Goal: Task Accomplishment & Management: Use online tool/utility

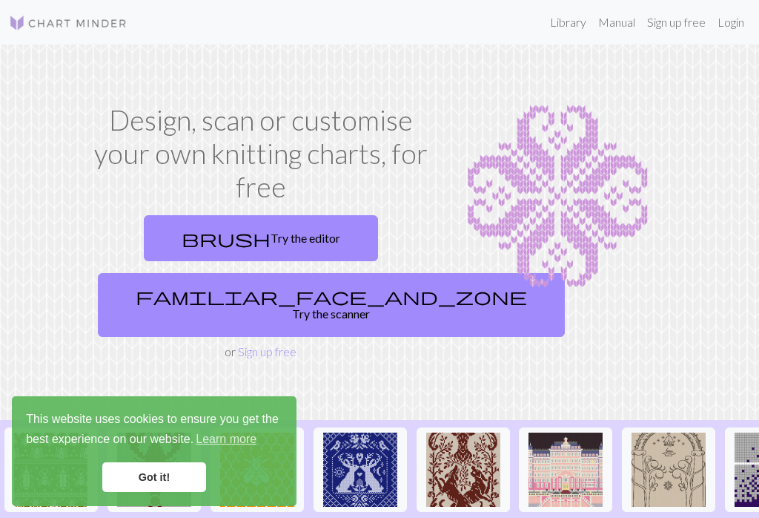
click at [191, 478] on link "Got it!" at bounding box center [154, 477] width 104 height 30
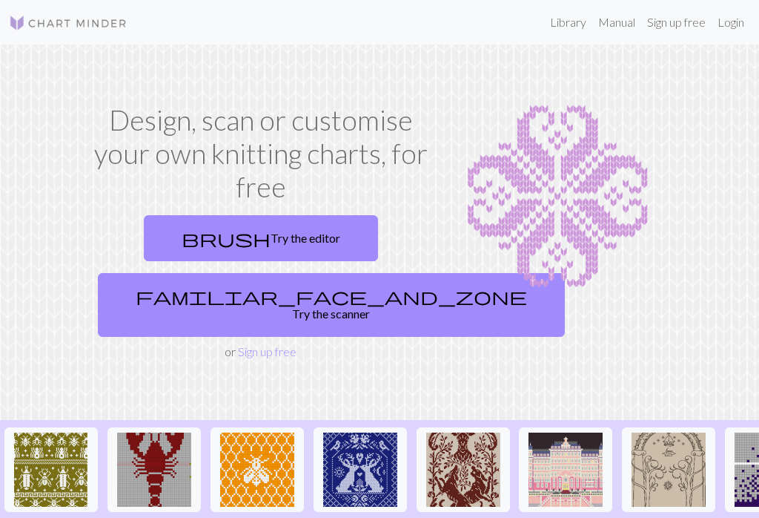
click at [171, 456] on div "This website uses cookies to ensure you get the best experience on our website.…" at bounding box center [154, 451] width 285 height 110
click at [170, 466] on img at bounding box center [154, 469] width 74 height 74
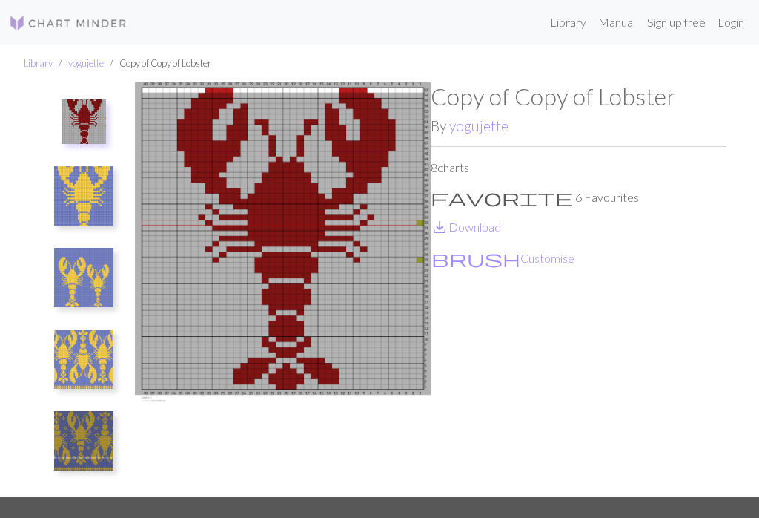
click at [469, 258] on button "brush Customise" at bounding box center [503, 257] width 145 height 19
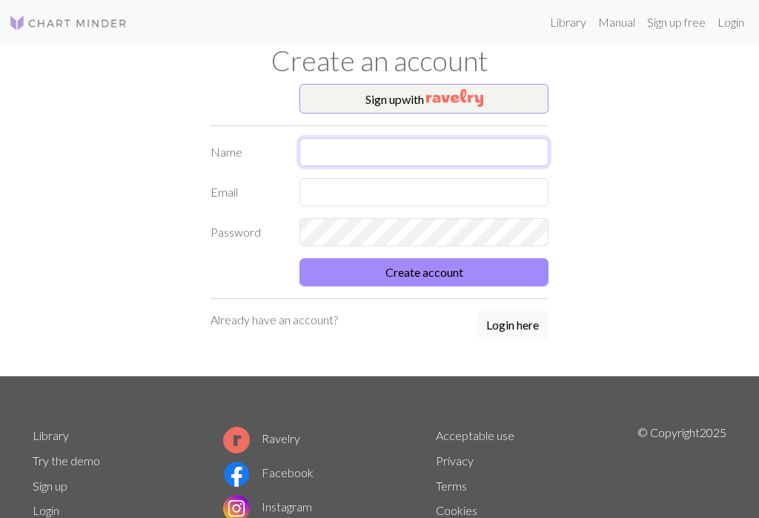
click at [519, 156] on input "text" at bounding box center [424, 152] width 249 height 28
click at [518, 155] on input "text" at bounding box center [424, 152] width 249 height 28
click at [506, 98] on button "Sign up with" at bounding box center [424, 99] width 249 height 30
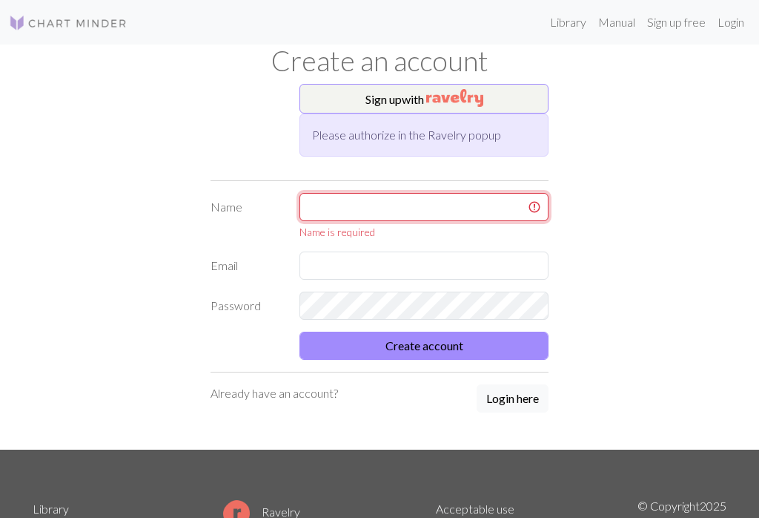
click at [463, 214] on input "text" at bounding box center [424, 207] width 249 height 28
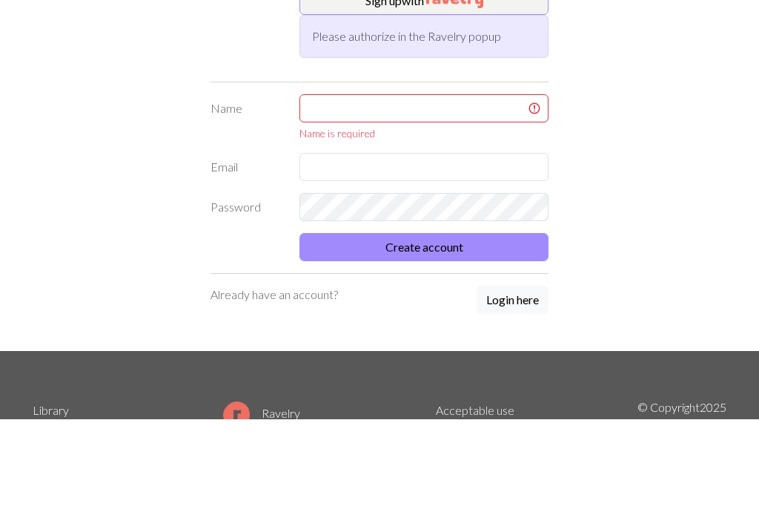
click at [628, 147] on div "Sign up with Please authorize in the Ravelry popup Name Name is required Email …" at bounding box center [380, 267] width 712 height 366
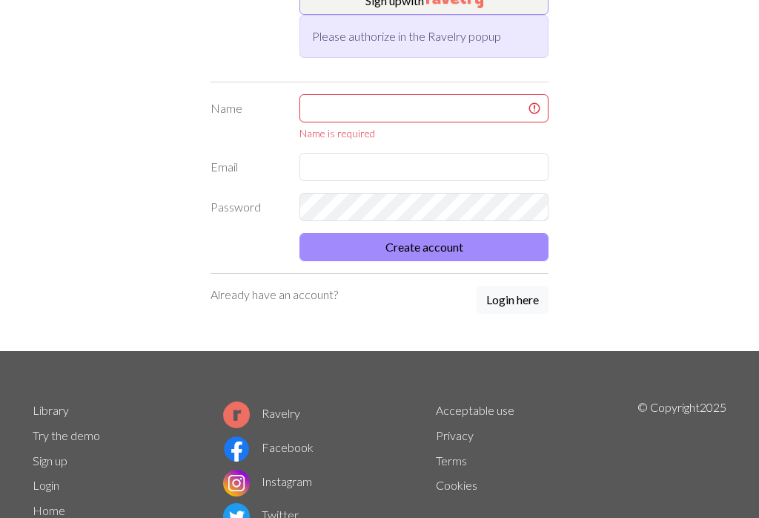
click at [535, 303] on button "Login here" at bounding box center [513, 299] width 72 height 28
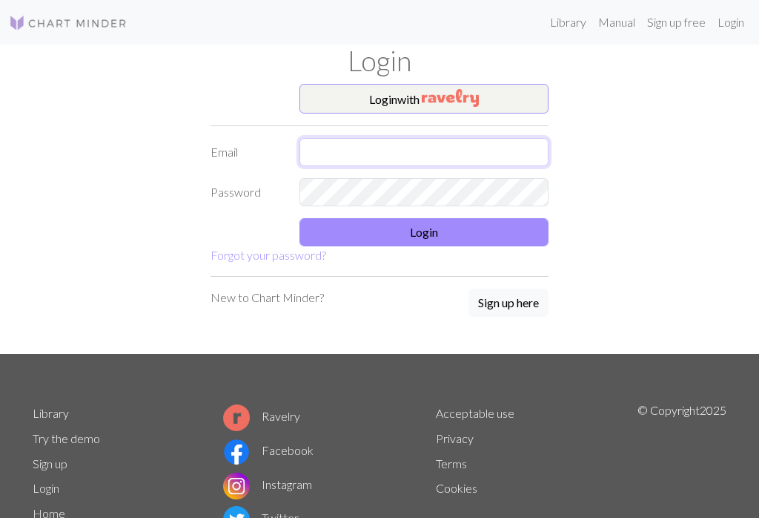
click at [475, 154] on input "text" at bounding box center [424, 152] width 249 height 28
type input "Louisa.welton@gmail.com"
click at [447, 240] on button "Login" at bounding box center [424, 232] width 249 height 28
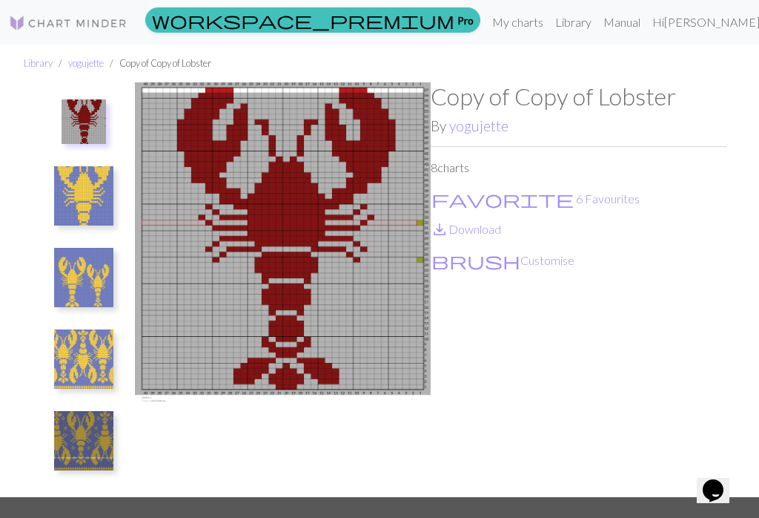
click at [485, 264] on button "brush Customise" at bounding box center [503, 260] width 145 height 19
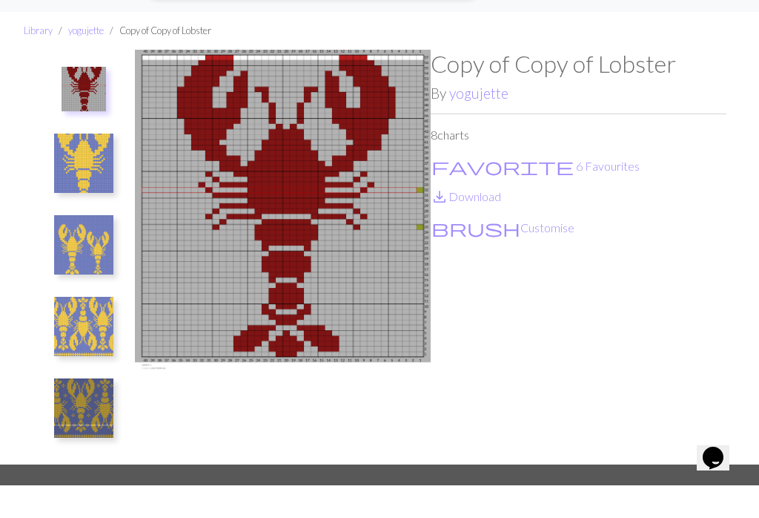
scroll to position [76, 0]
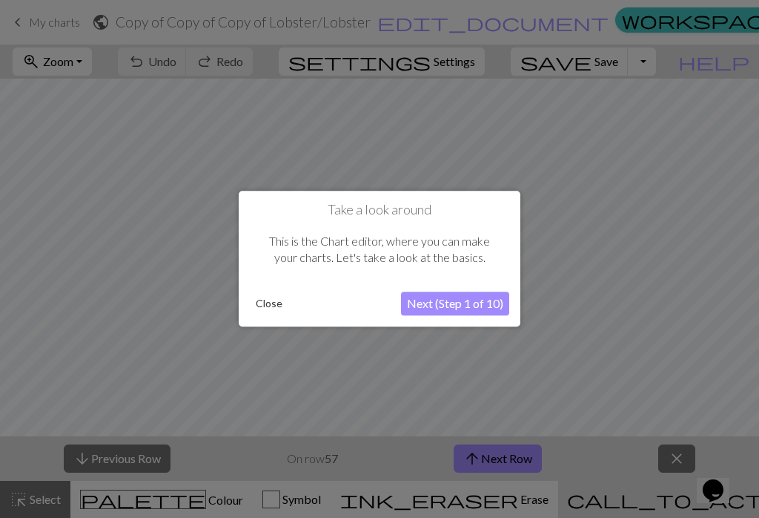
click at [456, 308] on button "Next (Step 1 of 10)" at bounding box center [455, 304] width 108 height 24
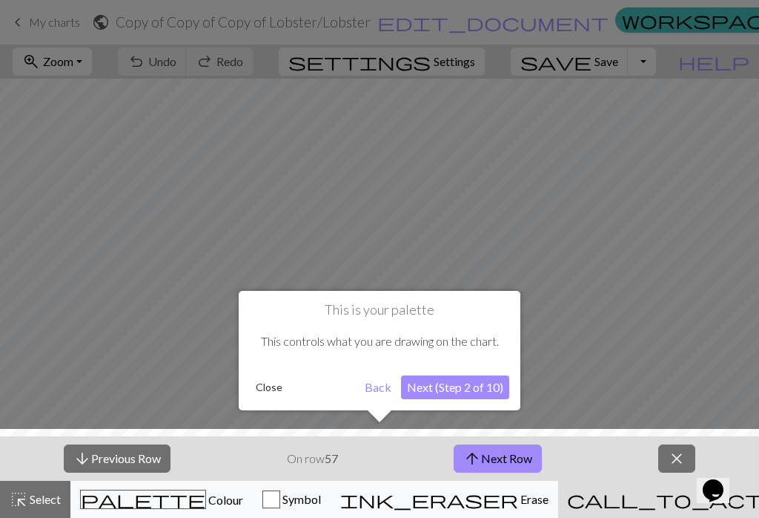
click at [465, 397] on button "Next (Step 2 of 10)" at bounding box center [455, 387] width 108 height 24
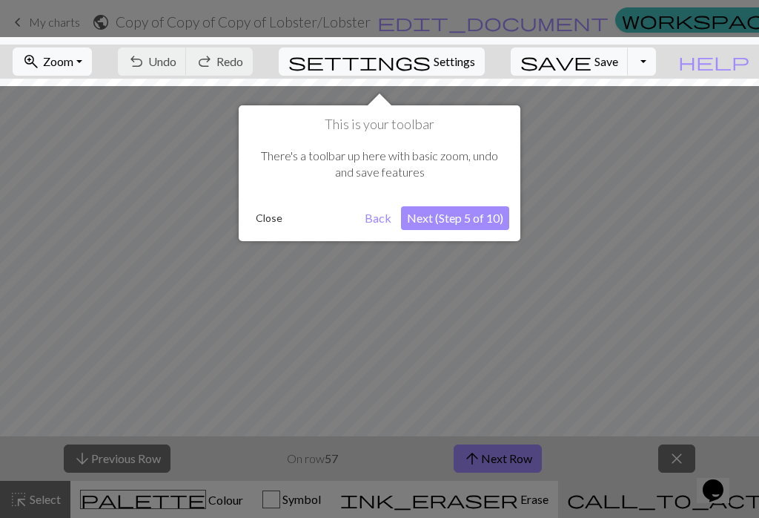
click at [491, 214] on button "Next (Step 5 of 10)" at bounding box center [455, 218] width 108 height 24
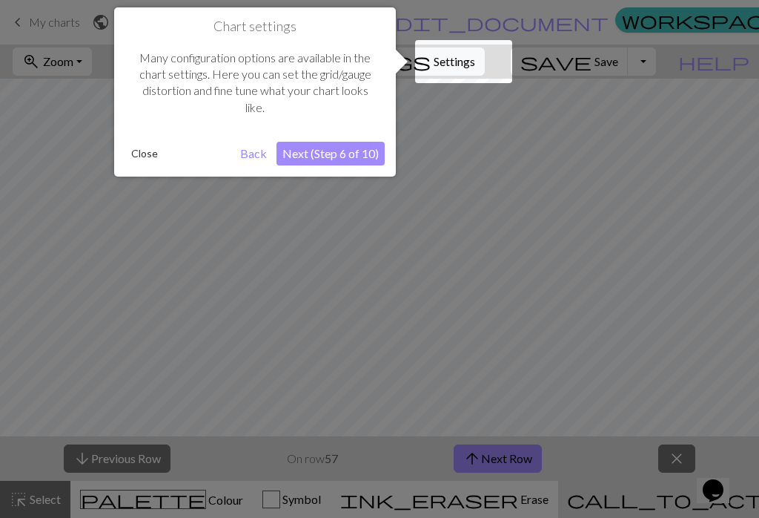
click at [354, 149] on button "Next (Step 6 of 10)" at bounding box center [331, 154] width 108 height 24
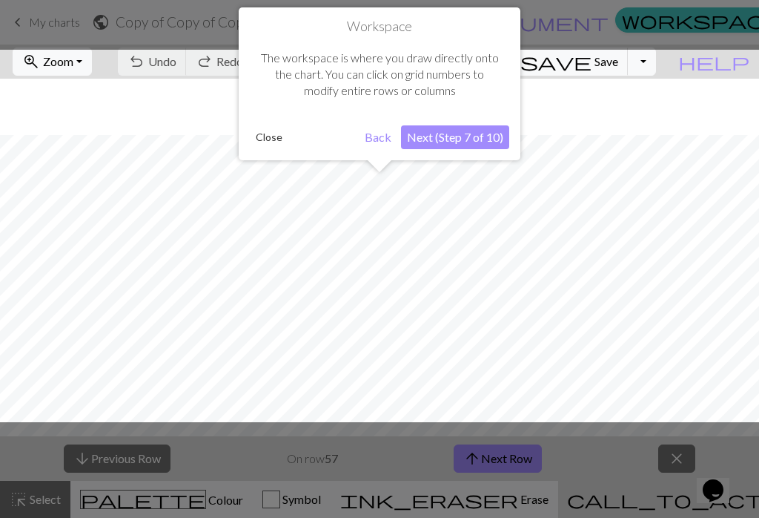
scroll to position [56, 0]
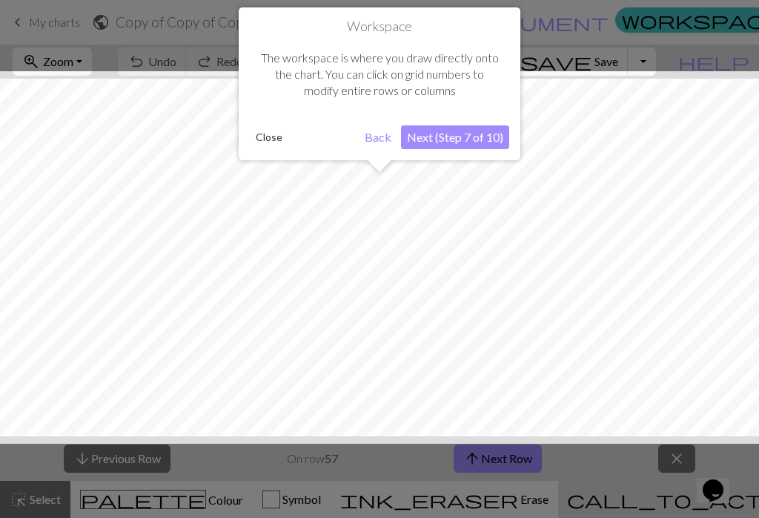
click at [483, 131] on button "Next (Step 7 of 10)" at bounding box center [455, 137] width 108 height 24
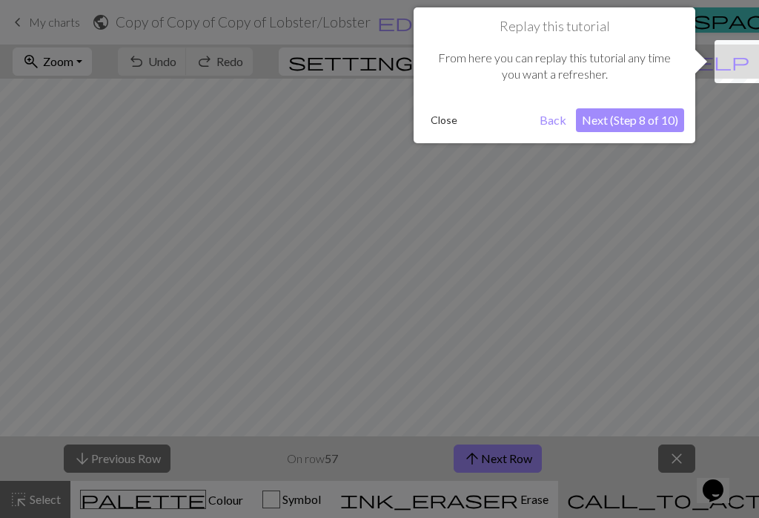
click at [649, 120] on button "Next (Step 8 of 10)" at bounding box center [630, 120] width 108 height 24
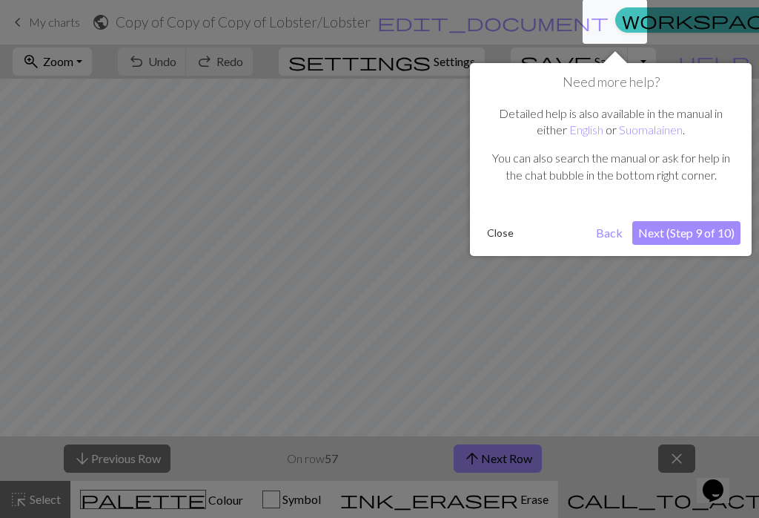
click at [673, 230] on button "Next (Step 9 of 10)" at bounding box center [687, 233] width 108 height 24
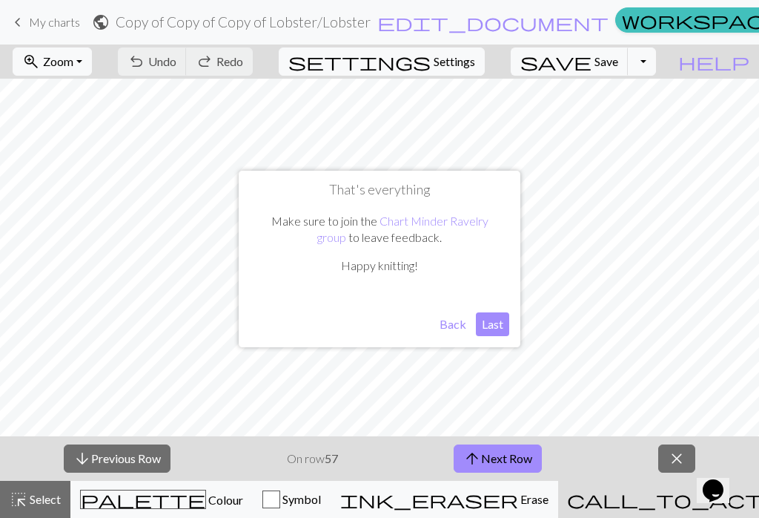
click at [503, 325] on button "Last" at bounding box center [492, 324] width 33 height 24
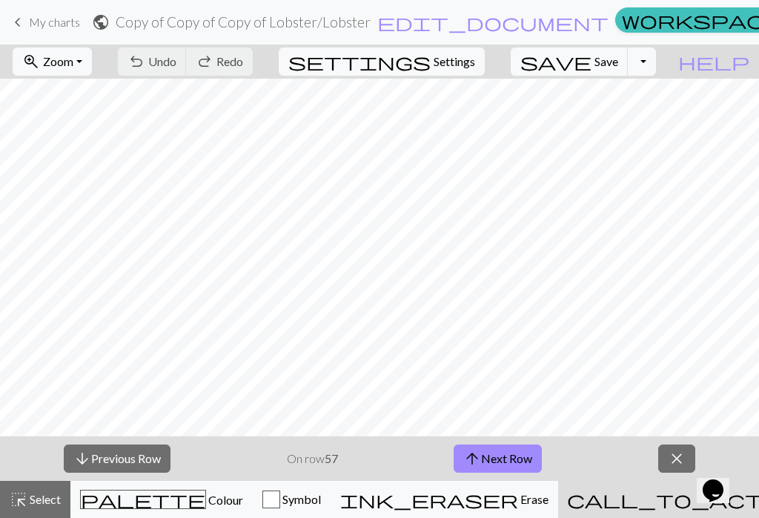
click at [92, 65] on button "zoom_in Zoom Zoom" at bounding box center [52, 61] width 79 height 28
click at [102, 89] on button "Fit all" at bounding box center [71, 94] width 117 height 24
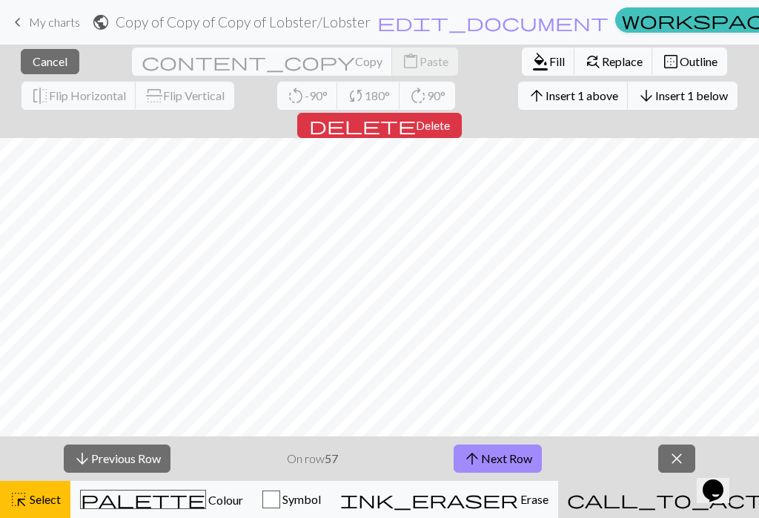
click at [256, 10] on form "public Copy of Copy of Copy of Lobster / Lobster edit_document Edit settings" at bounding box center [351, 21] width 518 height 29
click at [403, 29] on span "edit_document" at bounding box center [492, 22] width 231 height 21
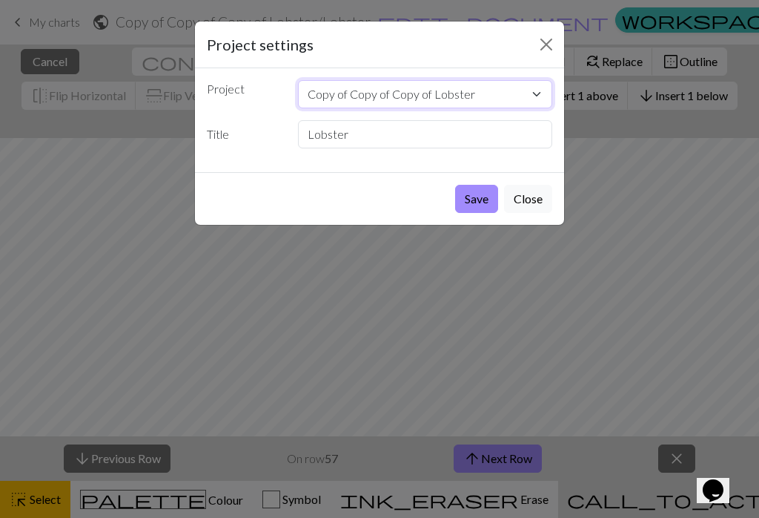
click at [503, 96] on select "Copy of Copy of Copy of Lobster IMG_0643.jpeg IMG_0643.jpeg Knitted teacosy IMG…" at bounding box center [425, 94] width 255 height 28
click at [538, 91] on select "Copy of Copy of Copy of Lobster IMG_0643.jpeg IMG_0643.jpeg Knitted teacosy IMG…" at bounding box center [425, 94] width 255 height 28
click at [387, 88] on select "Copy of Copy of Copy of Lobster IMG_0643.jpeg IMG_0643.jpeg Knitted teacosy IMG…" at bounding box center [425, 94] width 255 height 28
click at [481, 208] on button "Save" at bounding box center [476, 199] width 43 height 28
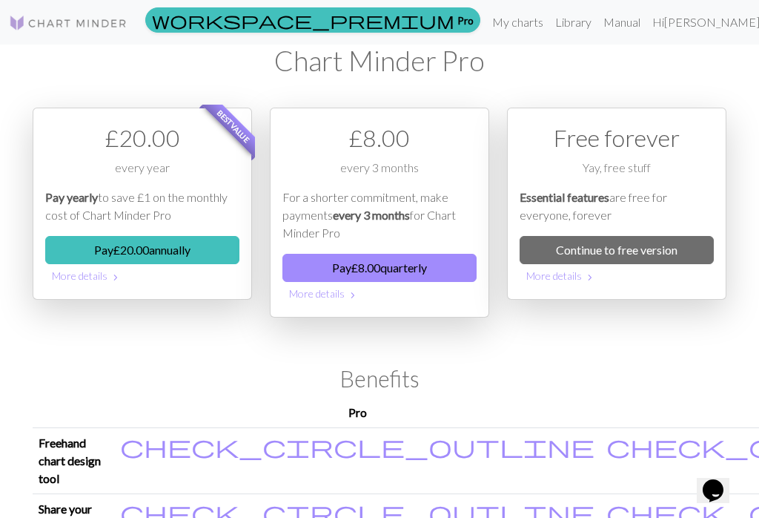
click at [526, 14] on link "My charts" at bounding box center [517, 22] width 63 height 30
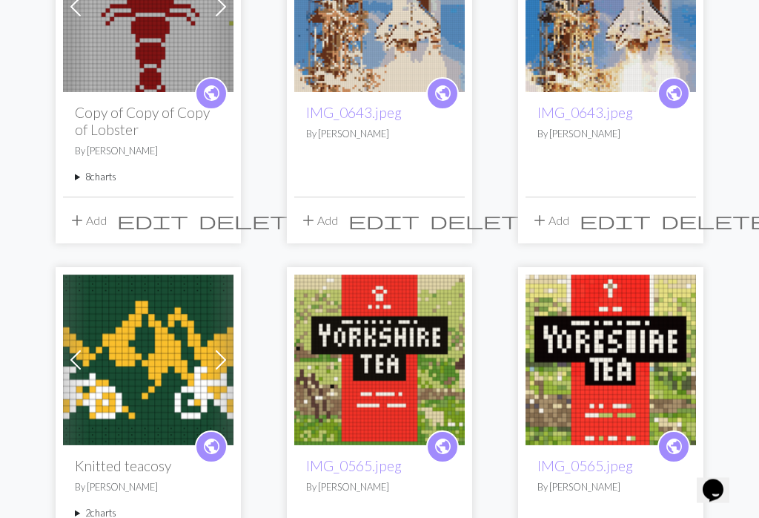
scroll to position [280, 0]
click at [723, 483] on icon "Chat widget" at bounding box center [713, 490] width 21 height 22
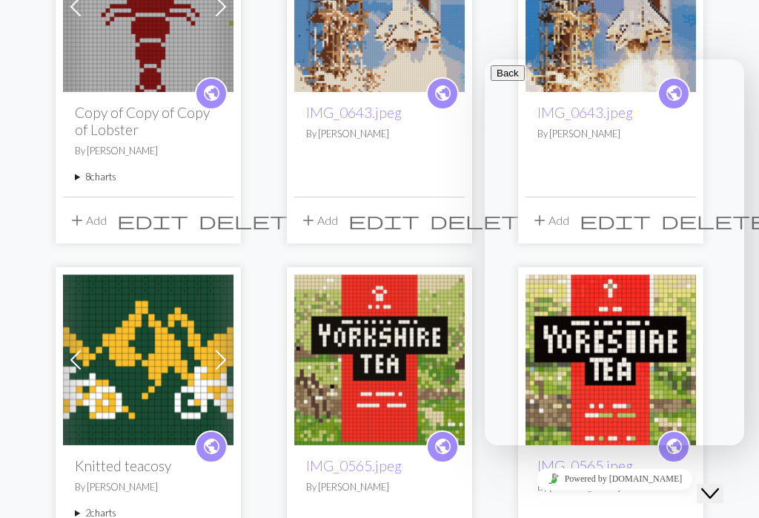
click at [713, 493] on button "Close Chat This icon closes the chat window." at bounding box center [710, 492] width 27 height 19
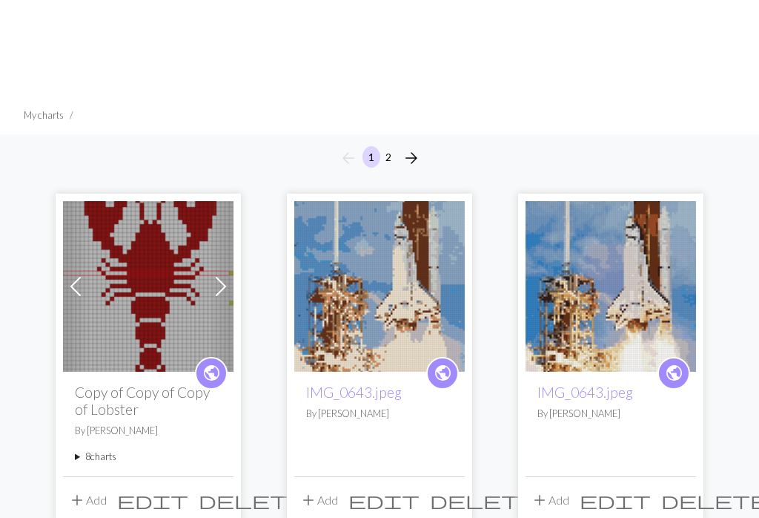
scroll to position [0, 0]
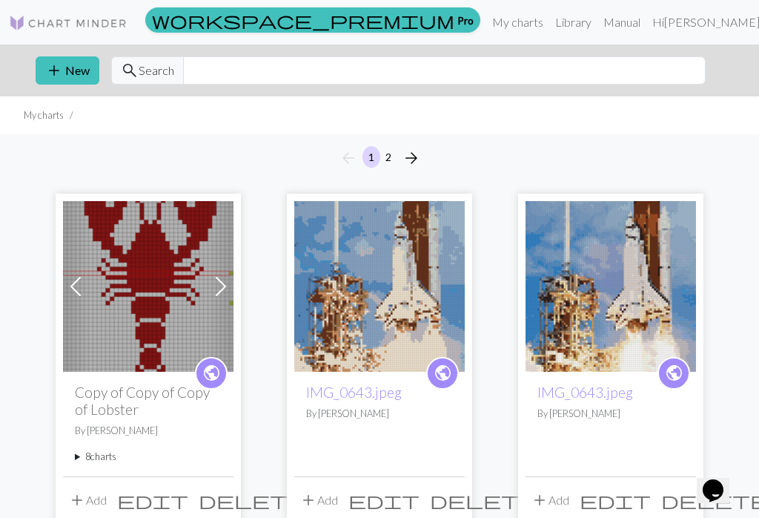
click at [89, 83] on button "add New" at bounding box center [68, 70] width 64 height 28
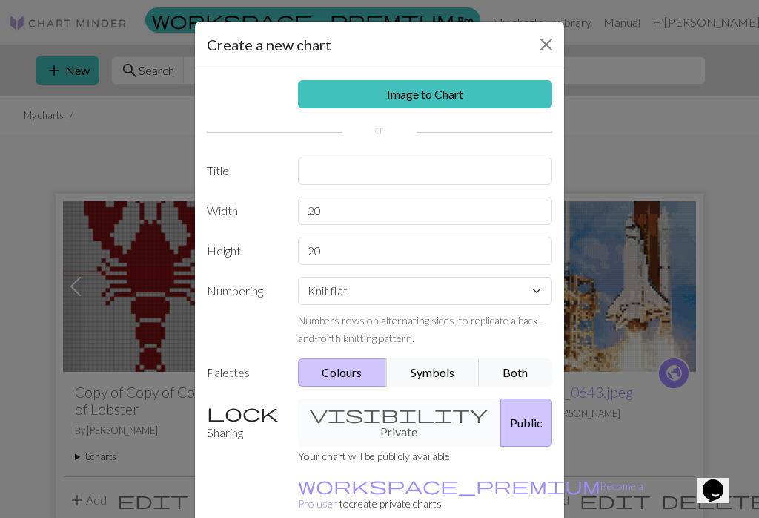
click at [480, 92] on link "Image to Chart" at bounding box center [425, 94] width 255 height 28
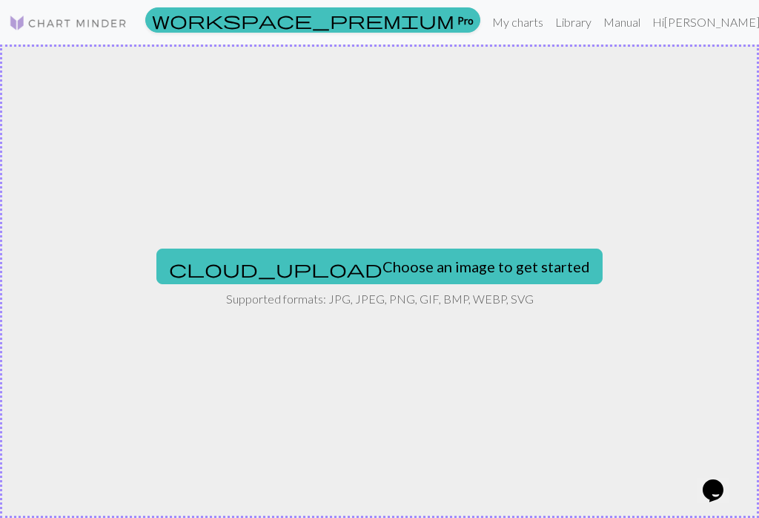
click at [467, 255] on button "cloud_upload Choose an image to get started" at bounding box center [379, 266] width 446 height 36
type input "C:\fakepath\IMG_0766.png"
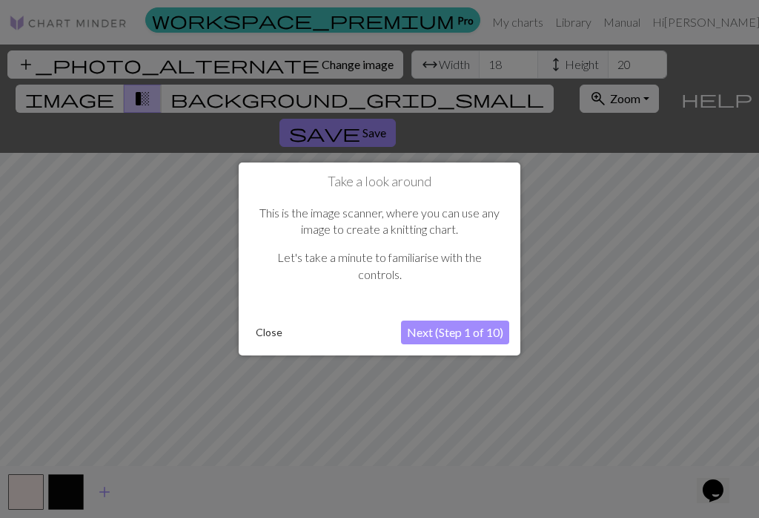
scroll to position [23, 0]
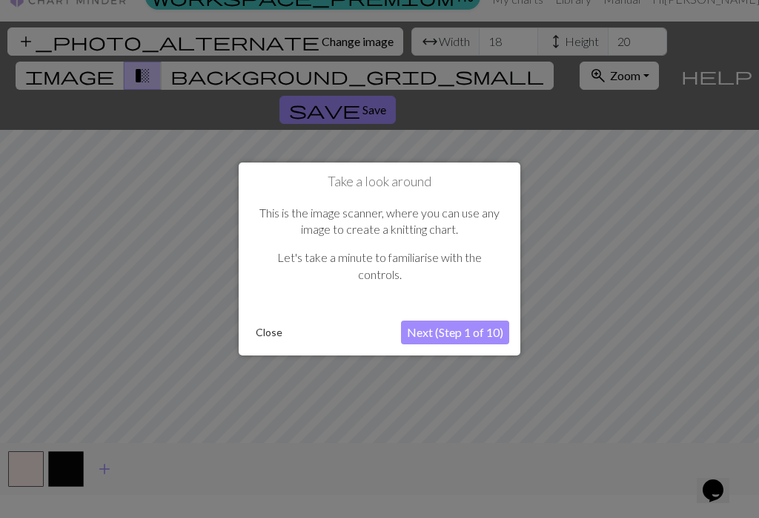
click at [457, 333] on button "Next (Step 1 of 10)" at bounding box center [455, 332] width 108 height 24
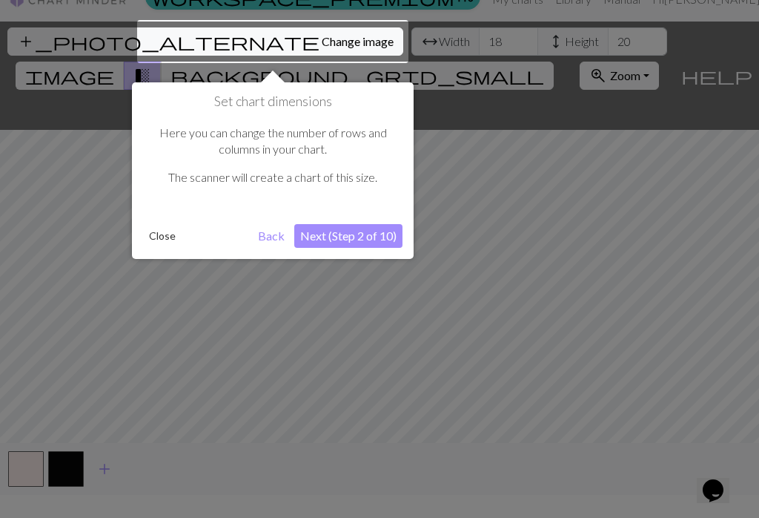
click at [373, 240] on button "Next (Step 2 of 10)" at bounding box center [348, 236] width 108 height 24
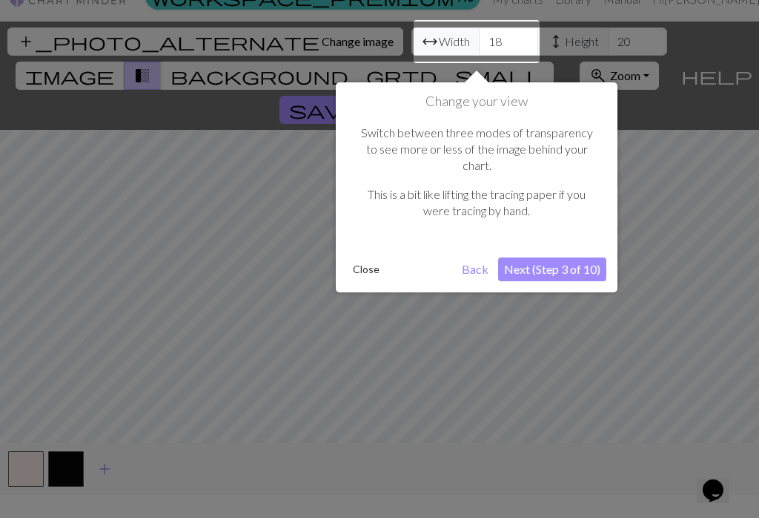
click at [578, 257] on button "Next (Step 3 of 10)" at bounding box center [552, 269] width 108 height 24
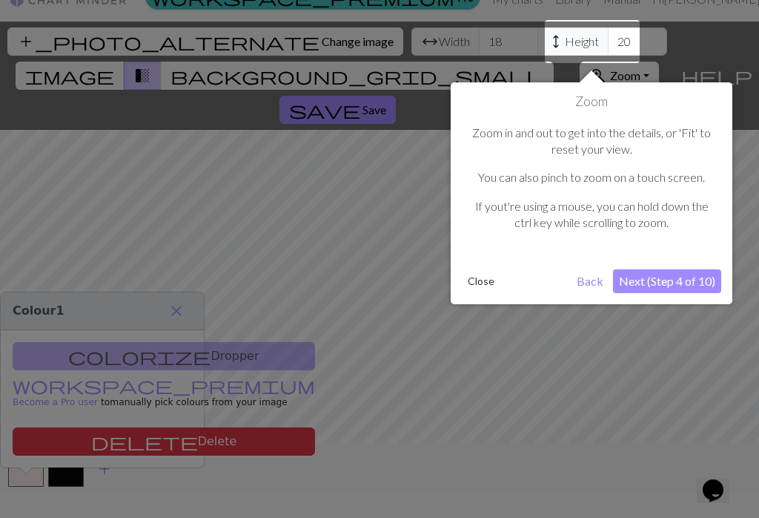
click at [687, 287] on button "Next (Step 4 of 10)" at bounding box center [667, 281] width 108 height 24
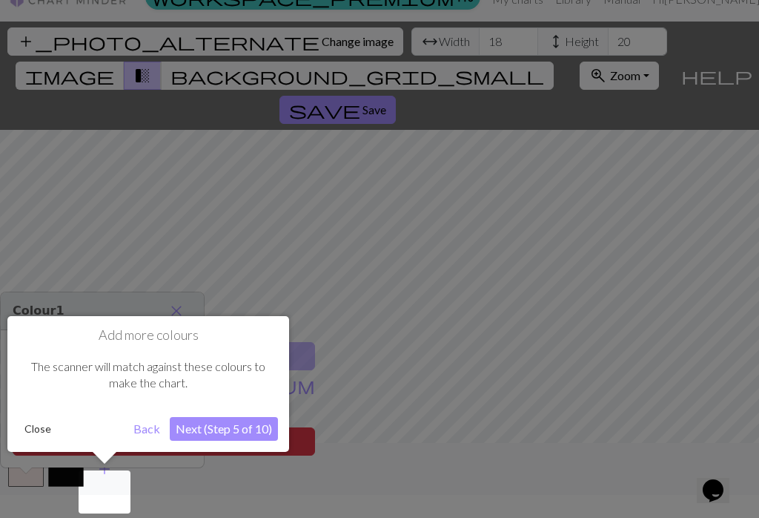
click at [256, 423] on button "Next (Step 5 of 10)" at bounding box center [224, 429] width 108 height 24
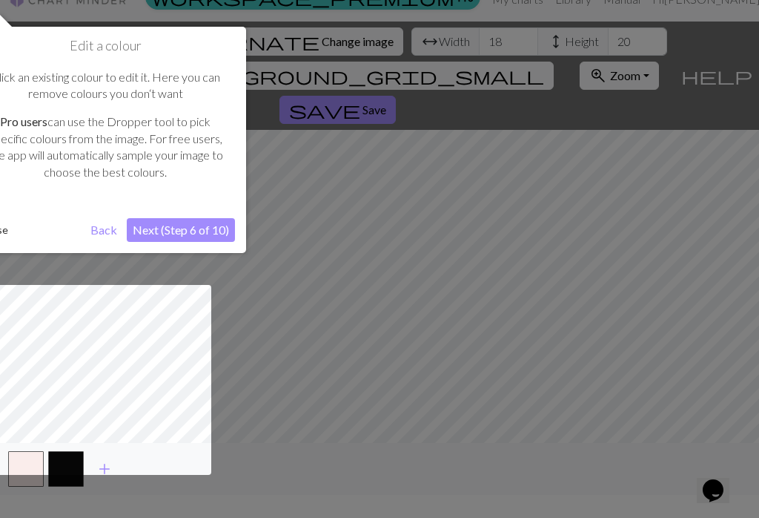
click at [220, 233] on button "Next (Step 6 of 10)" at bounding box center [181, 230] width 108 height 24
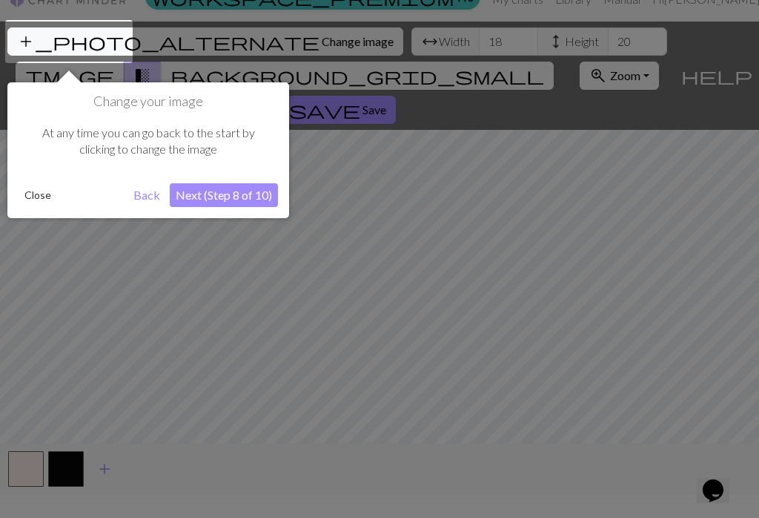
click at [252, 197] on button "Next (Step 8 of 10)" at bounding box center [224, 195] width 108 height 24
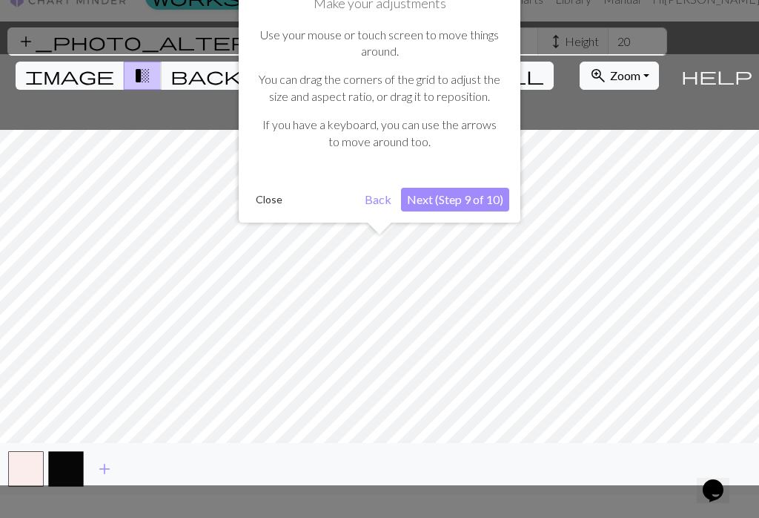
click at [494, 199] on button "Next (Step 9 of 10)" at bounding box center [455, 200] width 108 height 24
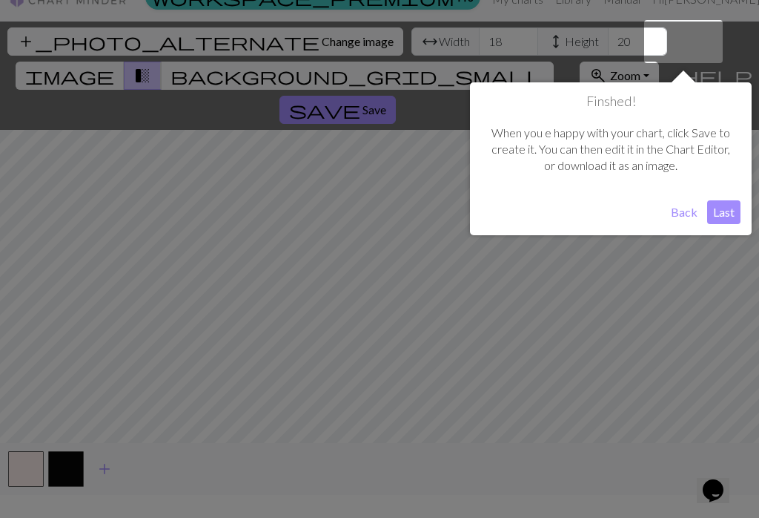
click at [726, 211] on button "Last" at bounding box center [723, 212] width 33 height 24
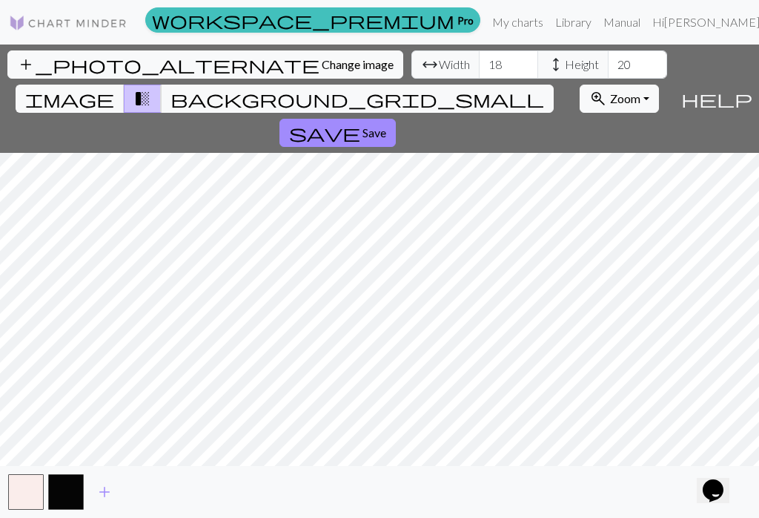
click at [610, 91] on span "Zoom" at bounding box center [625, 98] width 30 height 14
click at [479, 50] on input "18" at bounding box center [508, 64] width 59 height 28
type input "1"
type input "30"
click at [608, 50] on input "20" at bounding box center [637, 64] width 59 height 28
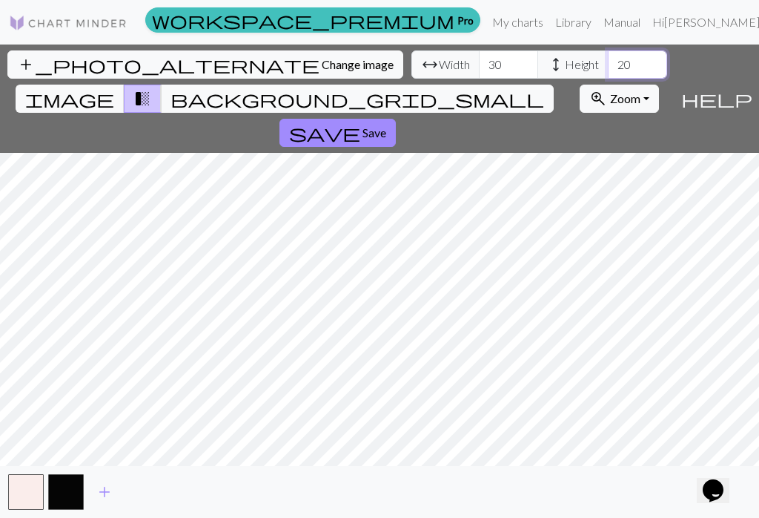
type input "2"
type input "30"
click at [114, 88] on span "image" at bounding box center [69, 98] width 89 height 21
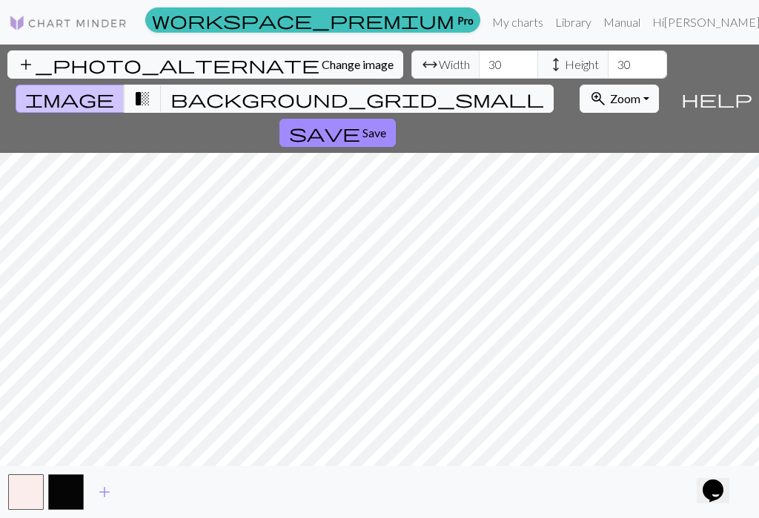
click at [151, 88] on span "transition_fade" at bounding box center [142, 98] width 18 height 21
click at [512, 88] on span "background_grid_small" at bounding box center [358, 98] width 374 height 21
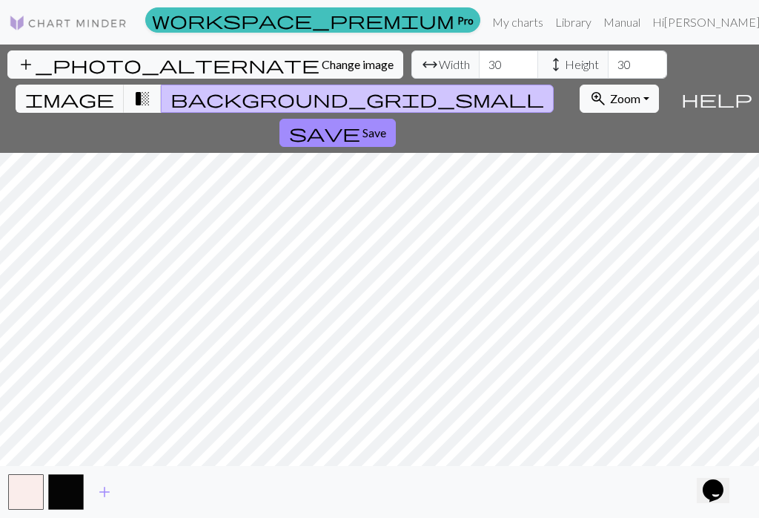
click at [114, 88] on span "image" at bounding box center [69, 98] width 89 height 21
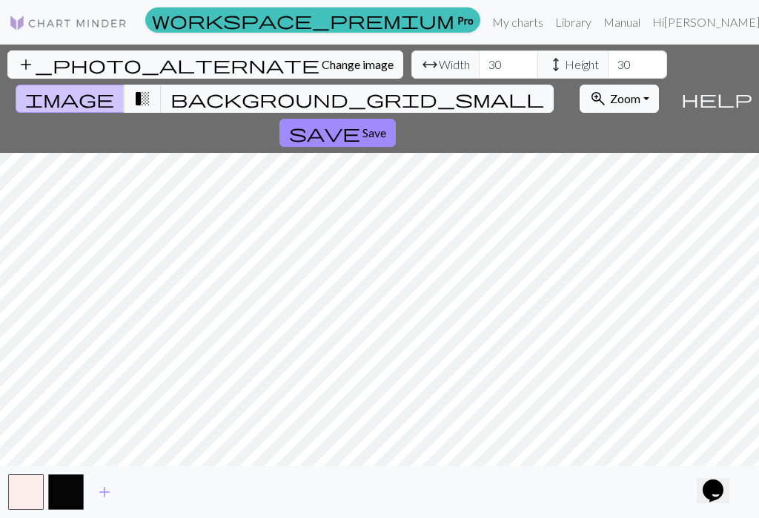
click at [52, 492] on button "button" at bounding box center [66, 492] width 36 height 36
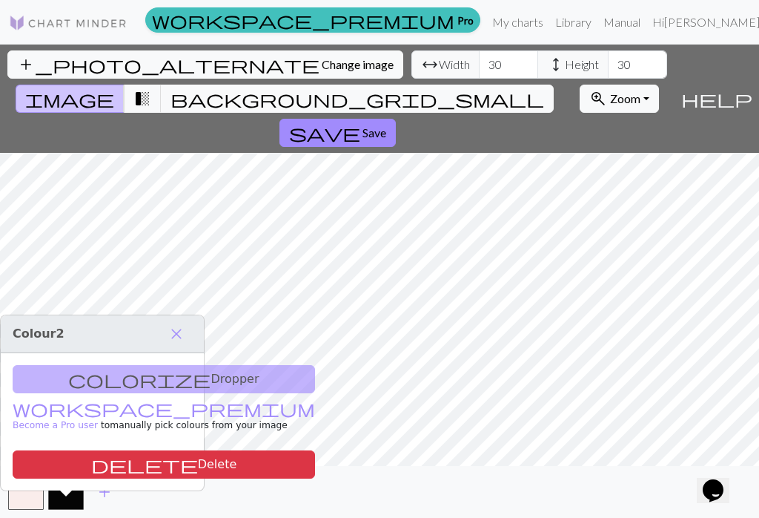
click at [178, 323] on span "close" at bounding box center [177, 333] width 18 height 21
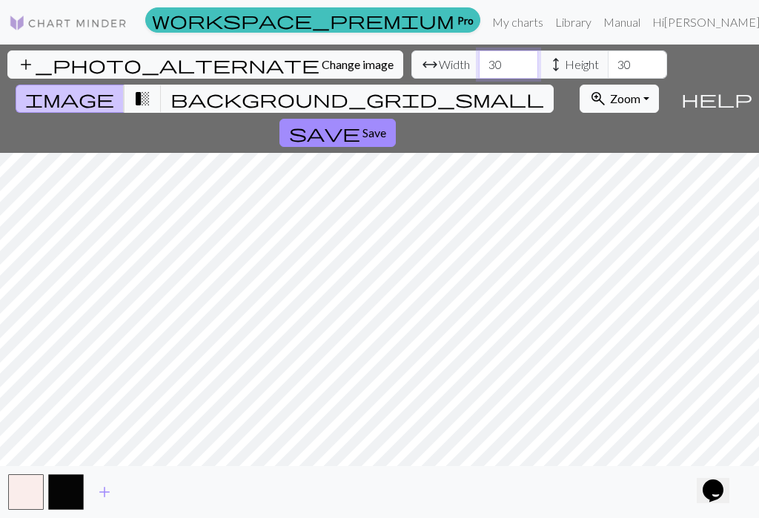
click at [479, 50] on input "30" at bounding box center [508, 64] width 59 height 28
type input "3"
type input "50"
click at [608, 50] on input "30" at bounding box center [637, 64] width 59 height 28
type input "3"
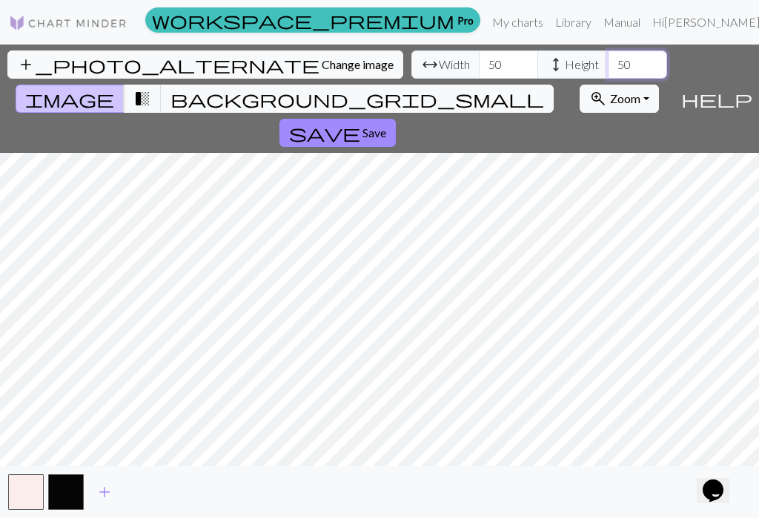
type input "50"
click at [386, 125] on span "Save" at bounding box center [375, 132] width 24 height 14
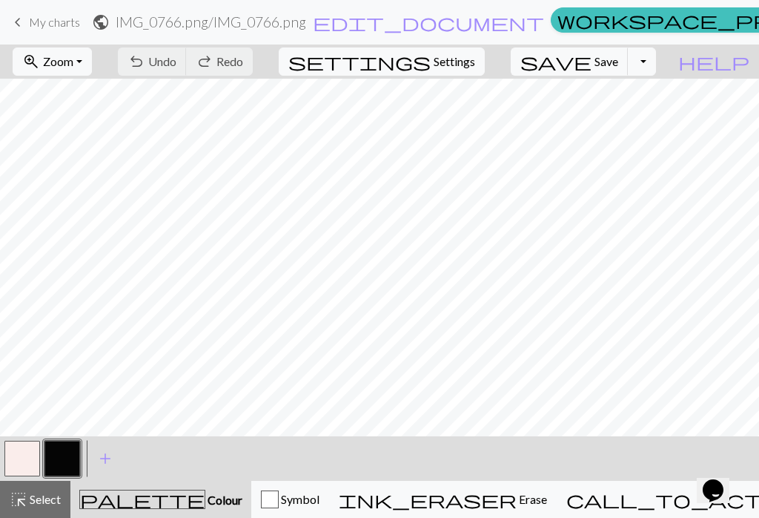
click at [242, 67] on div "undo Undo Undo redo Redo Redo" at bounding box center [185, 61] width 157 height 34
click at [76, 16] on span "My charts" at bounding box center [54, 22] width 51 height 14
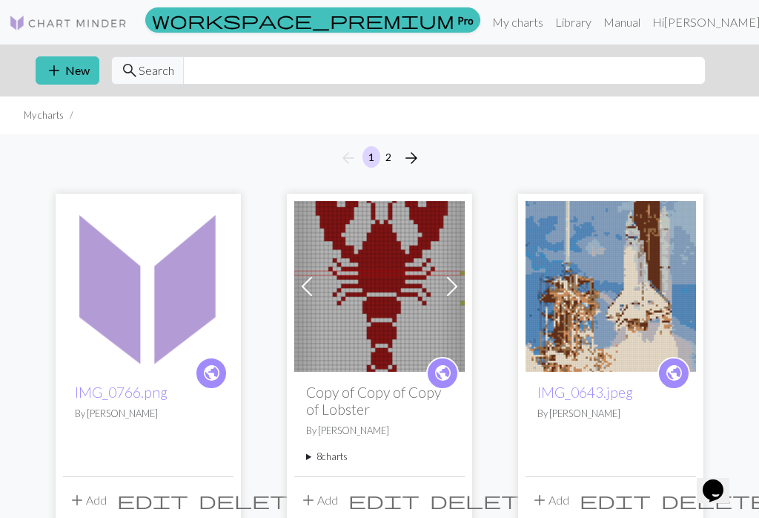
click at [222, 506] on span "delete" at bounding box center [252, 499] width 107 height 21
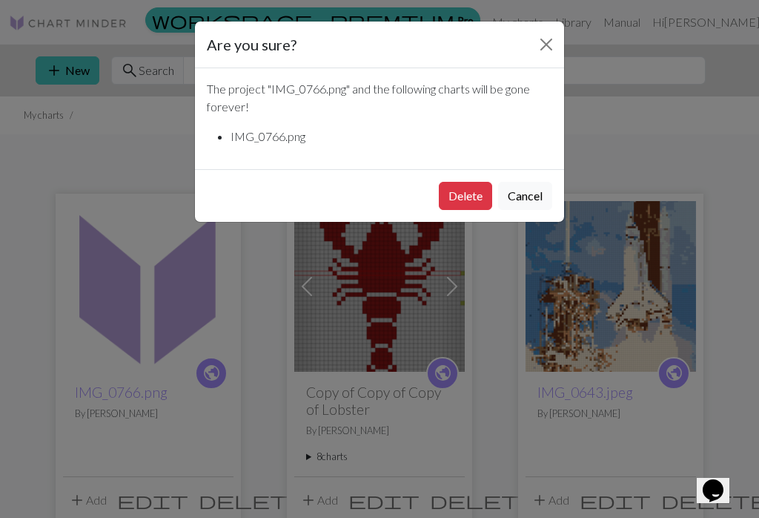
click at [479, 195] on button "Delete" at bounding box center [465, 196] width 53 height 28
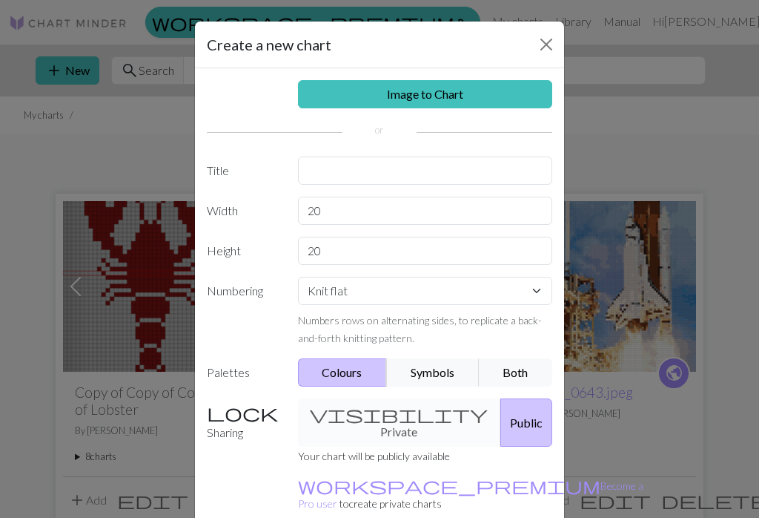
click at [492, 94] on link "Image to Chart" at bounding box center [425, 94] width 255 height 28
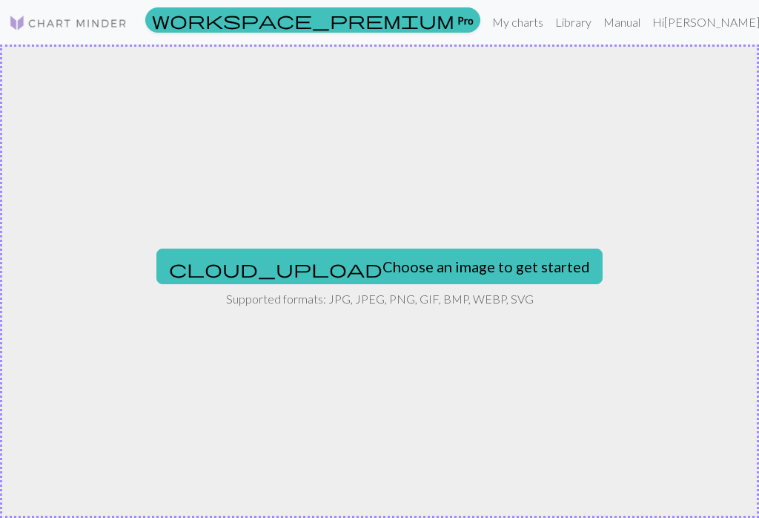
click at [406, 266] on button "cloud_upload Choose an image to get started" at bounding box center [379, 266] width 446 height 36
click at [391, 257] on button "cloud_upload Choose an image to get started" at bounding box center [379, 266] width 446 height 36
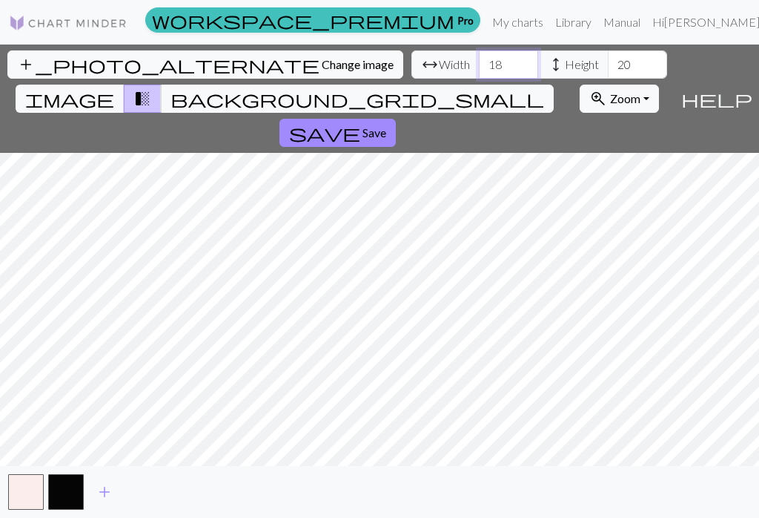
click at [479, 63] on input "18" at bounding box center [508, 64] width 59 height 28
type input "1"
click at [538, 55] on div "add_photo_alternate Change image arrow_range Width height Height 20 image trans…" at bounding box center [337, 98] width 675 height 108
click at [538, 54] on div "add_photo_alternate Change image arrow_range Width height Height 20 image trans…" at bounding box center [337, 98] width 675 height 108
click at [527, 85] on button "background_grid_small" at bounding box center [357, 99] width 393 height 28
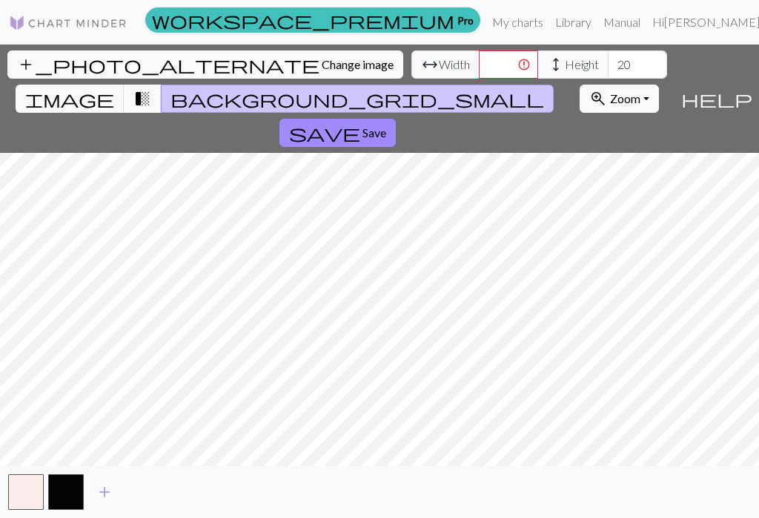
click at [162, 85] on button "transition_fade" at bounding box center [143, 99] width 38 height 28
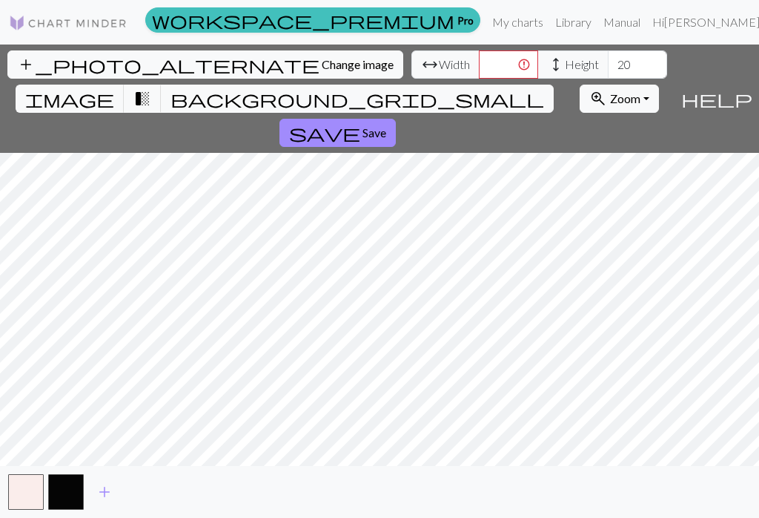
click at [151, 88] on span "transition_fade" at bounding box center [142, 98] width 18 height 21
click at [125, 85] on button "image" at bounding box center [70, 99] width 109 height 28
click at [162, 85] on button "transition_fade" at bounding box center [143, 99] width 38 height 28
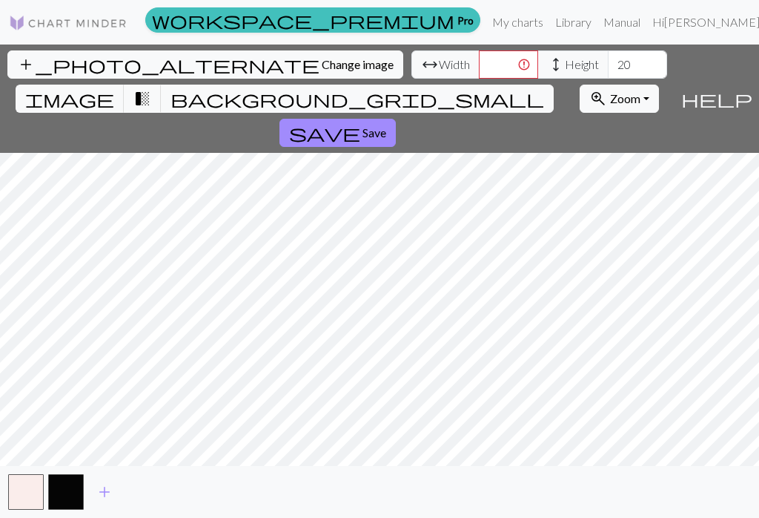
click at [151, 88] on span "transition_fade" at bounding box center [142, 98] width 18 height 21
click at [523, 88] on span "background_grid_small" at bounding box center [358, 98] width 374 height 21
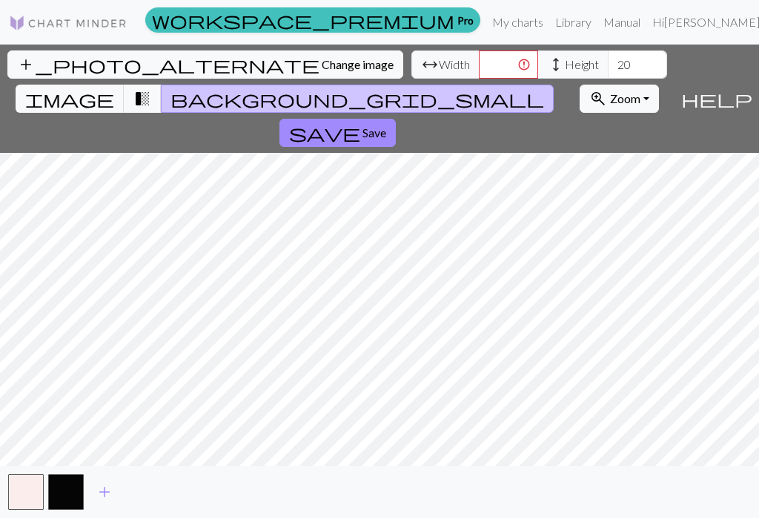
click at [162, 85] on button "transition_fade" at bounding box center [143, 99] width 38 height 28
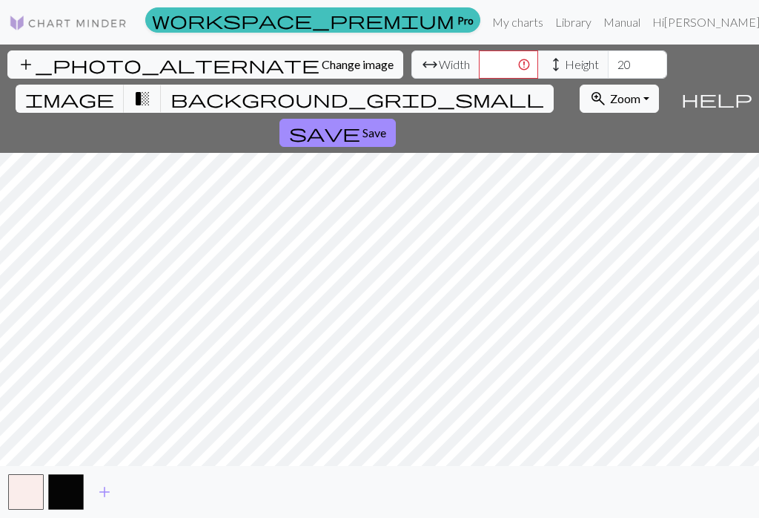
click at [523, 88] on span "background_grid_small" at bounding box center [358, 98] width 374 height 21
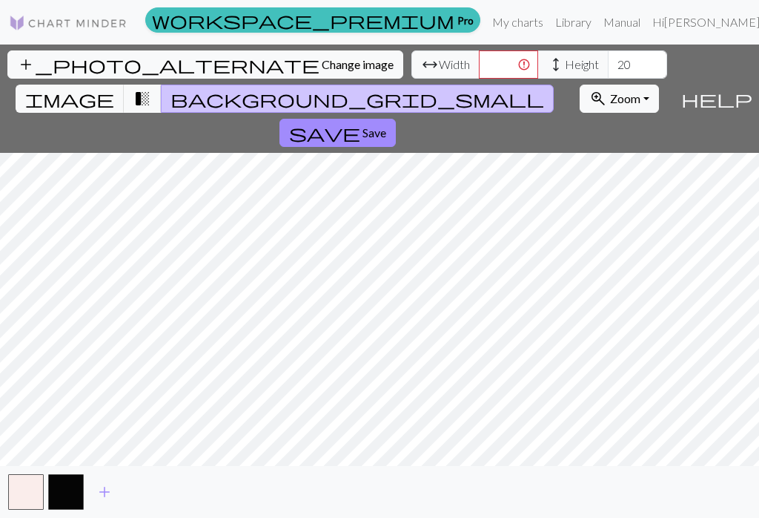
click at [518, 88] on span "background_grid_small" at bounding box center [358, 98] width 374 height 21
click at [114, 88] on span "image" at bounding box center [69, 98] width 89 height 21
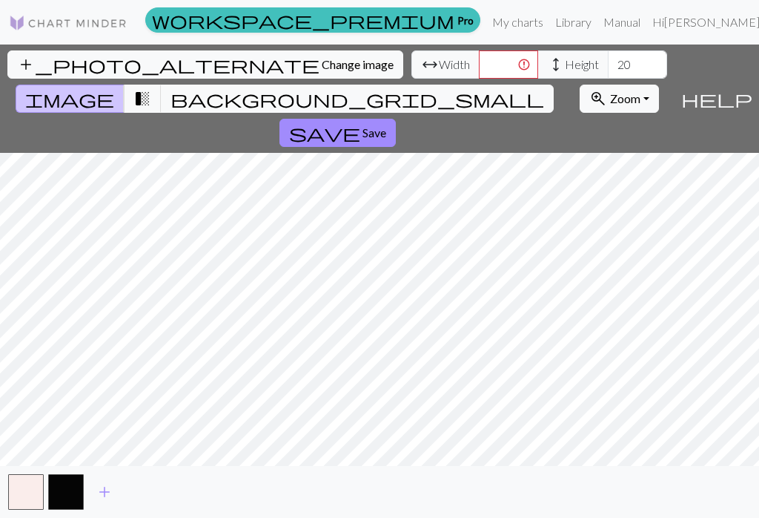
click at [151, 88] on span "transition_fade" at bounding box center [142, 98] width 18 height 21
click at [514, 88] on span "background_grid_small" at bounding box center [358, 98] width 374 height 21
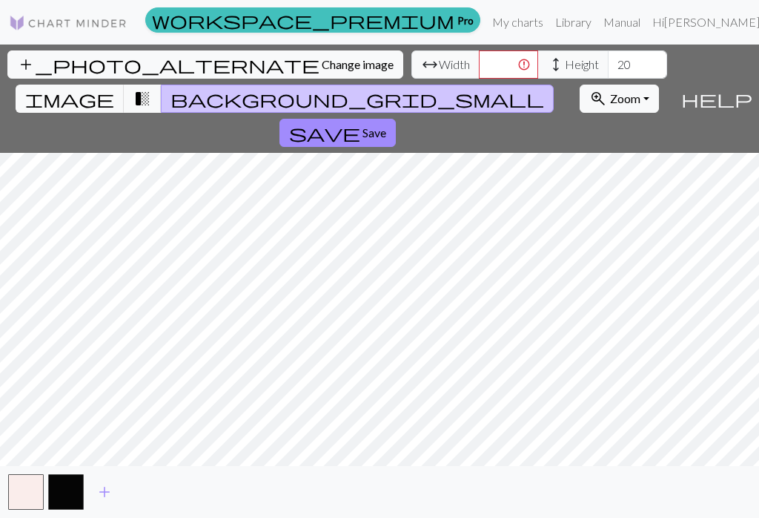
click at [521, 88] on span "background_grid_small" at bounding box center [358, 98] width 374 height 21
click at [125, 85] on button "image" at bounding box center [70, 99] width 109 height 28
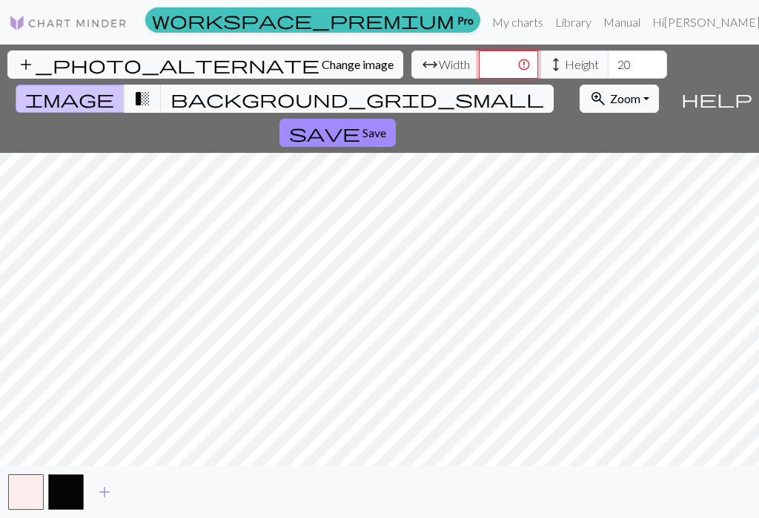
click at [479, 58] on input "number" at bounding box center [508, 64] width 59 height 28
type input "50"
click at [608, 65] on input "20" at bounding box center [637, 64] width 59 height 28
click at [621, 85] on button "zoom_in Zoom Zoom" at bounding box center [619, 99] width 79 height 28
click at [622, 21] on link "Manual" at bounding box center [622, 22] width 49 height 30
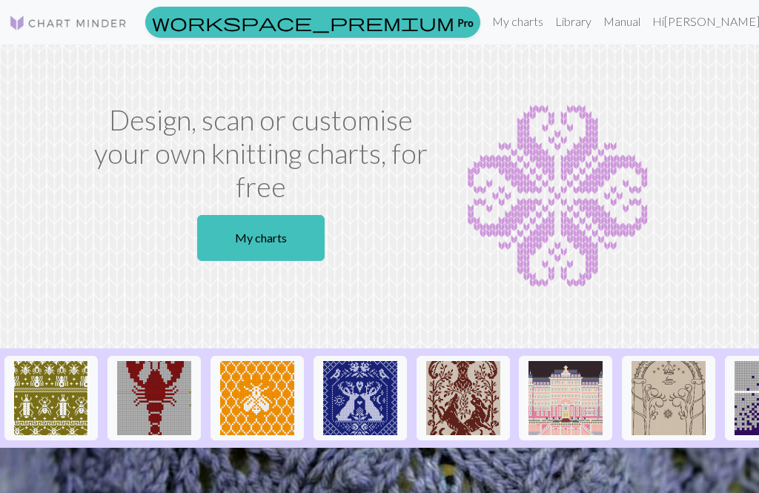
click at [297, 245] on link "My charts" at bounding box center [261, 238] width 128 height 46
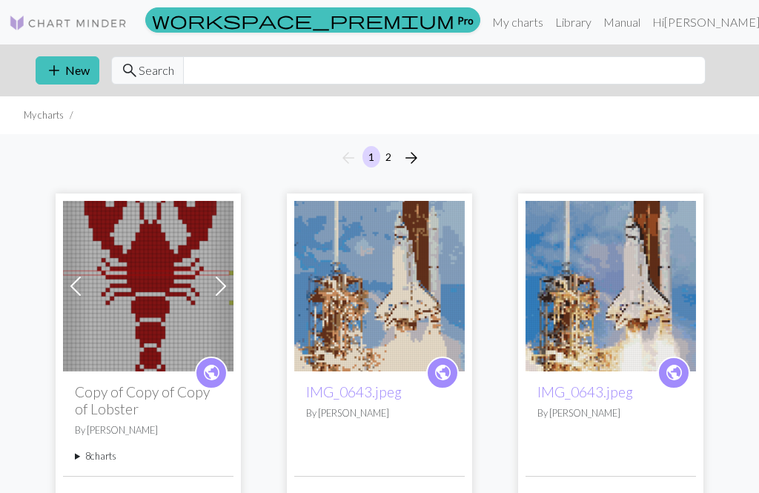
click at [89, 69] on button "add New" at bounding box center [68, 70] width 64 height 28
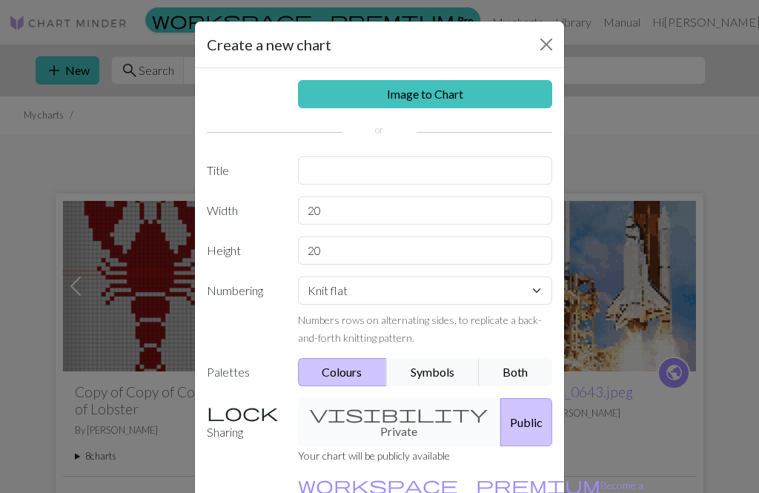
click at [472, 96] on link "Image to Chart" at bounding box center [425, 94] width 255 height 28
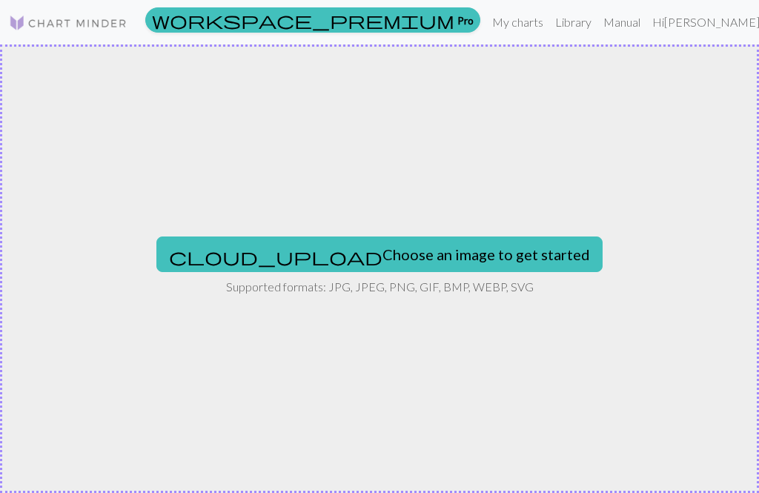
click at [432, 255] on button "cloud_upload Choose an image to get started" at bounding box center [379, 255] width 446 height 36
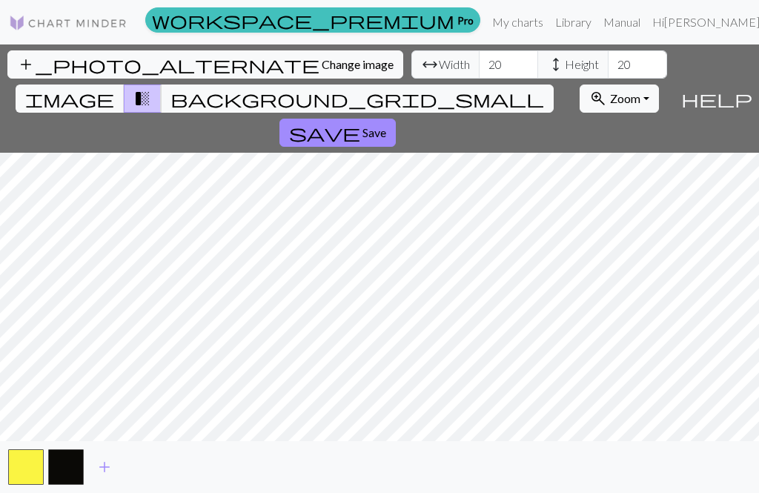
click at [506, 88] on span "background_grid_small" at bounding box center [358, 98] width 374 height 21
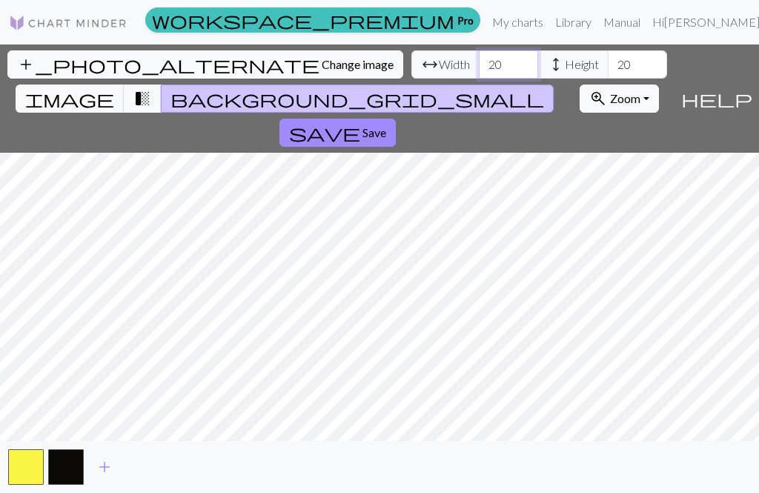
click at [479, 62] on input "20" at bounding box center [508, 64] width 59 height 28
type input "2"
type input "10"
click at [608, 57] on input "20" at bounding box center [637, 64] width 59 height 28
click at [608, 64] on input "20" at bounding box center [637, 64] width 59 height 28
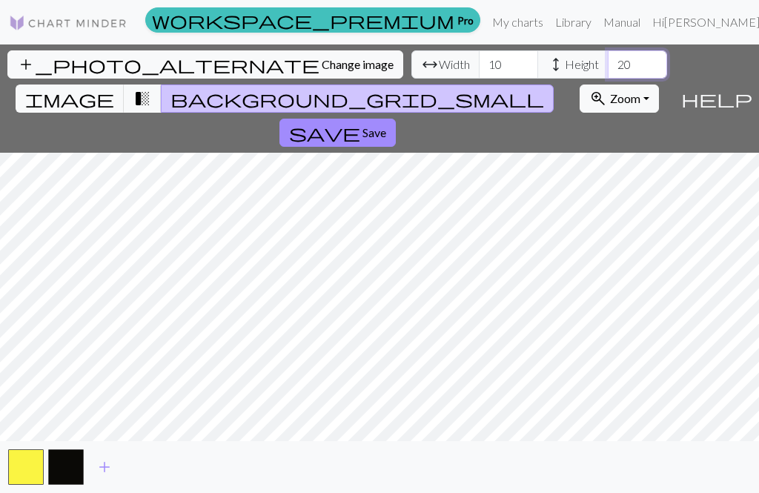
type input "2"
click at [608, 64] on input "10" at bounding box center [637, 64] width 59 height 28
type input "1"
type input "20"
click at [479, 57] on input "10" at bounding box center [508, 64] width 59 height 28
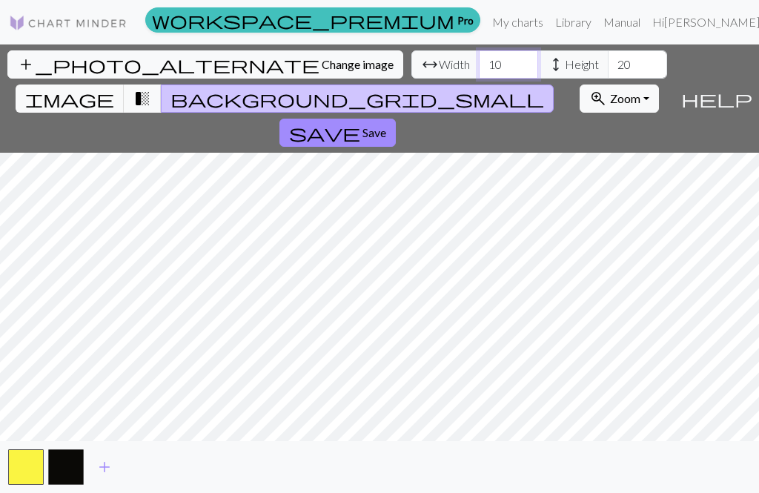
type input "1"
type input "20"
click at [162, 85] on button "transition_fade" at bounding box center [143, 99] width 38 height 28
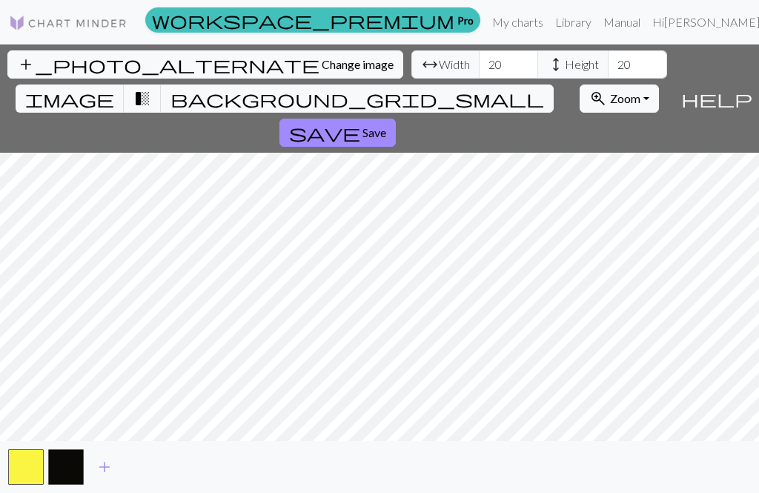
click at [162, 85] on button "transition_fade" at bounding box center [143, 99] width 38 height 28
click at [479, 68] on input "20" at bounding box center [508, 64] width 59 height 28
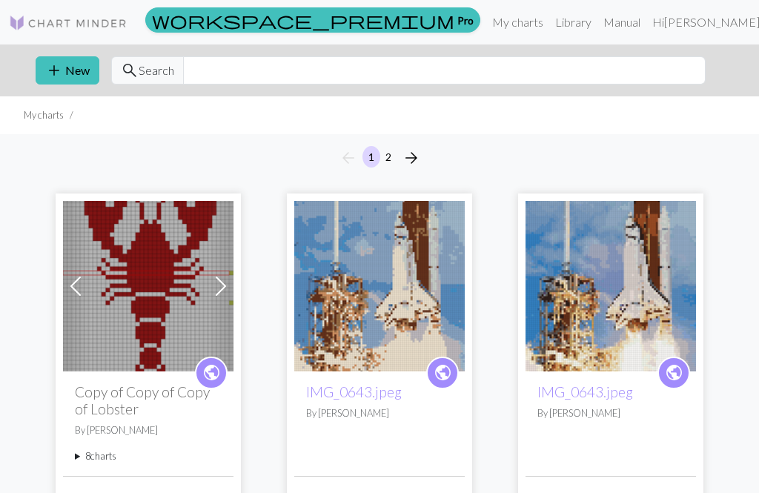
click at [65, 64] on button "add New" at bounding box center [68, 70] width 64 height 28
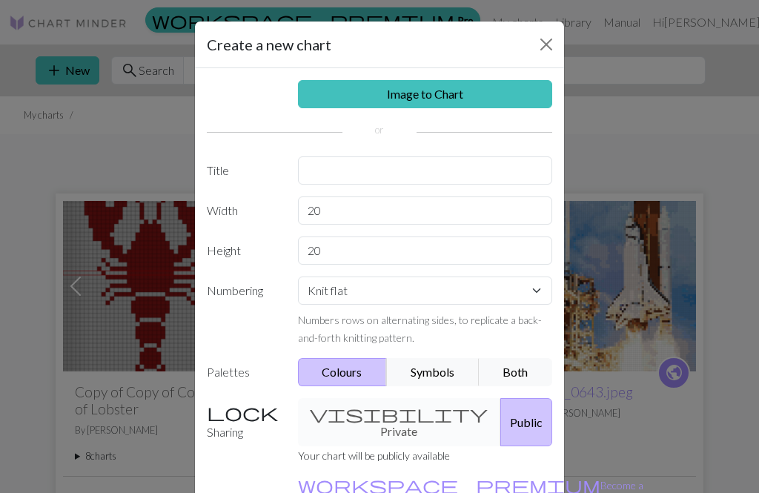
click at [438, 90] on link "Image to Chart" at bounding box center [425, 94] width 255 height 28
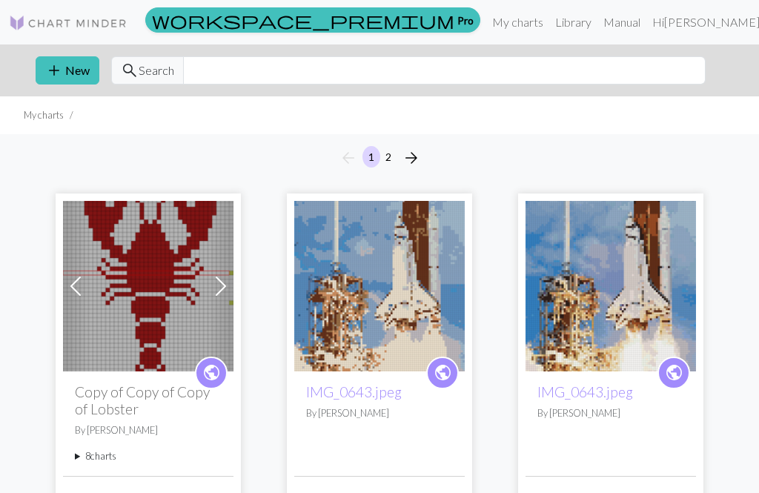
click at [91, 73] on button "add New" at bounding box center [68, 70] width 64 height 28
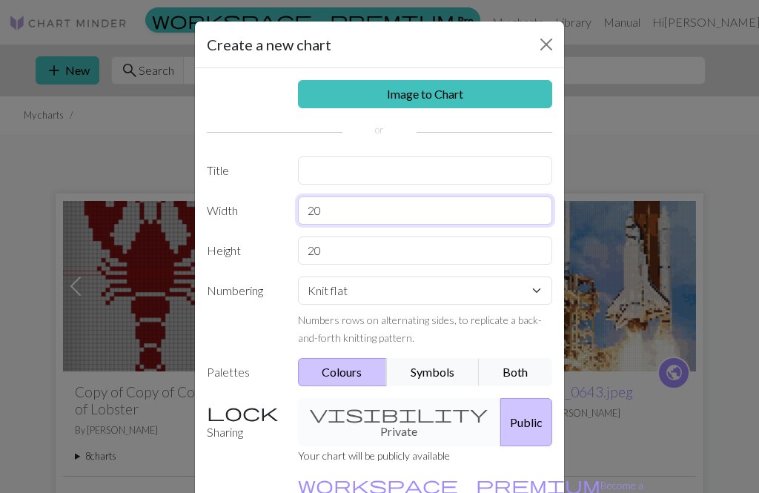
click at [422, 207] on input "20" at bounding box center [425, 211] width 255 height 28
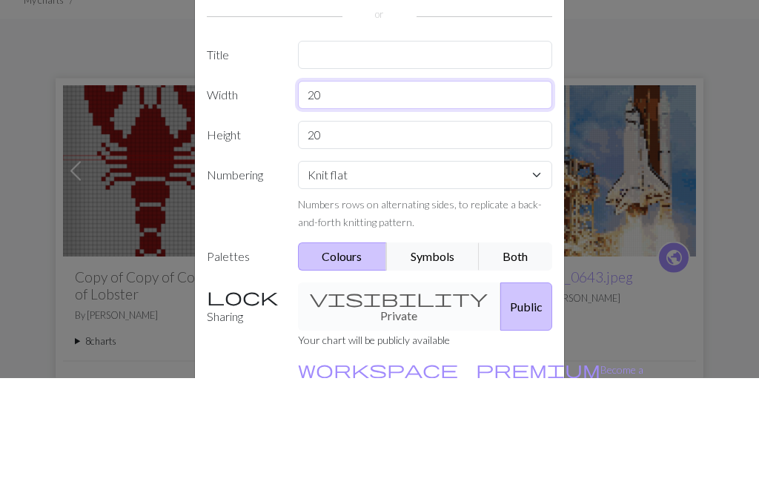
type input "2"
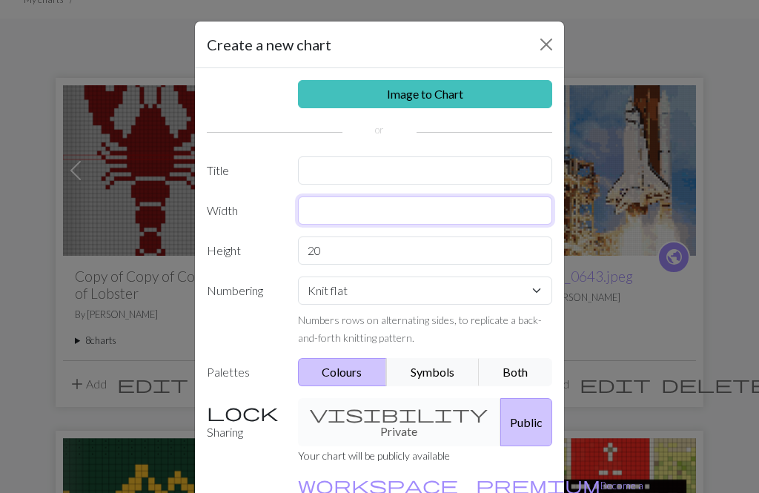
click at [318, 204] on input "text" at bounding box center [425, 211] width 255 height 28
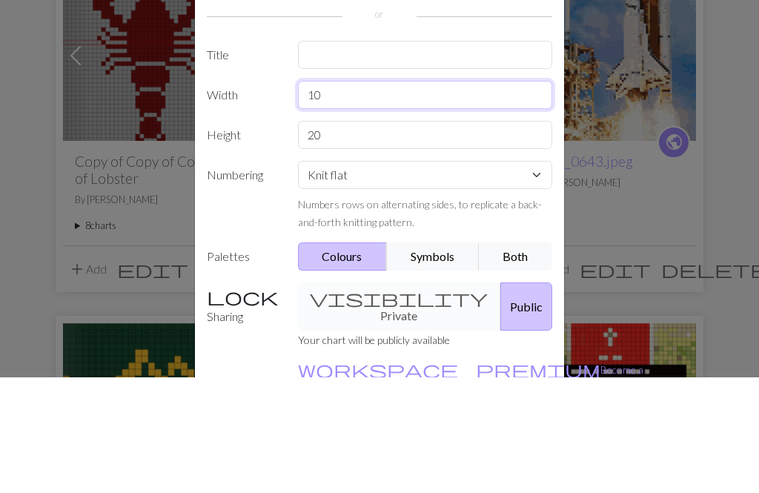
type input "10"
click at [391, 237] on input "20" at bounding box center [425, 251] width 255 height 28
type input "2"
type input "10"
click at [240, 156] on label "Title" at bounding box center [243, 170] width 91 height 28
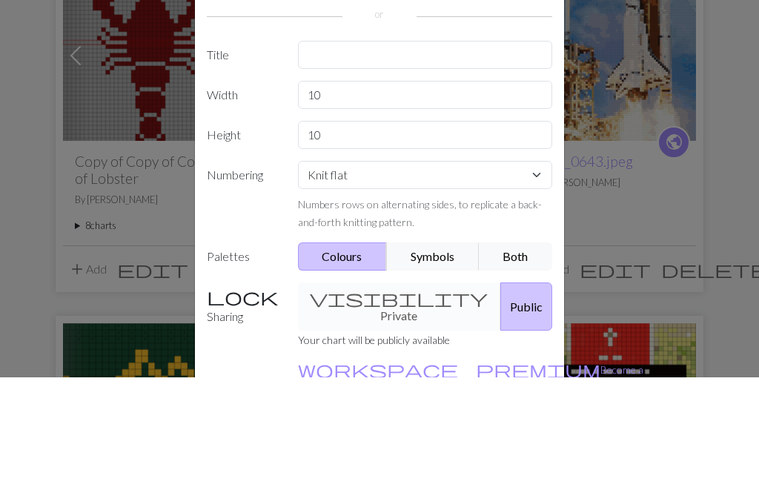
scroll to position [231, 0]
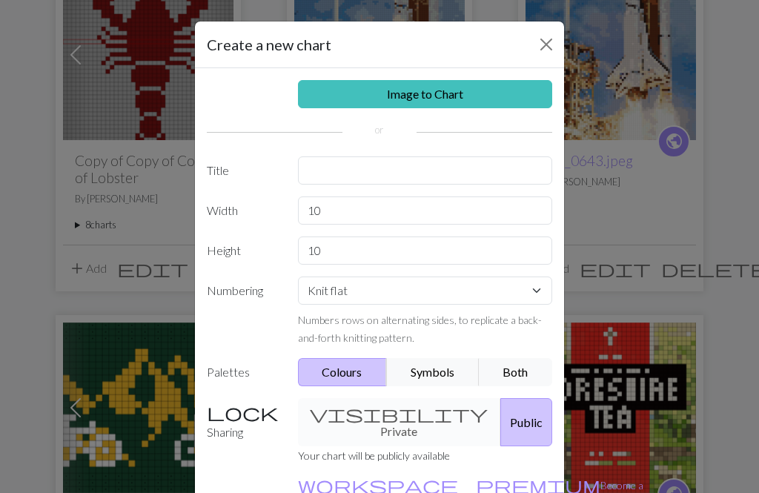
click at [340, 96] on link "Image to Chart" at bounding box center [425, 94] width 255 height 28
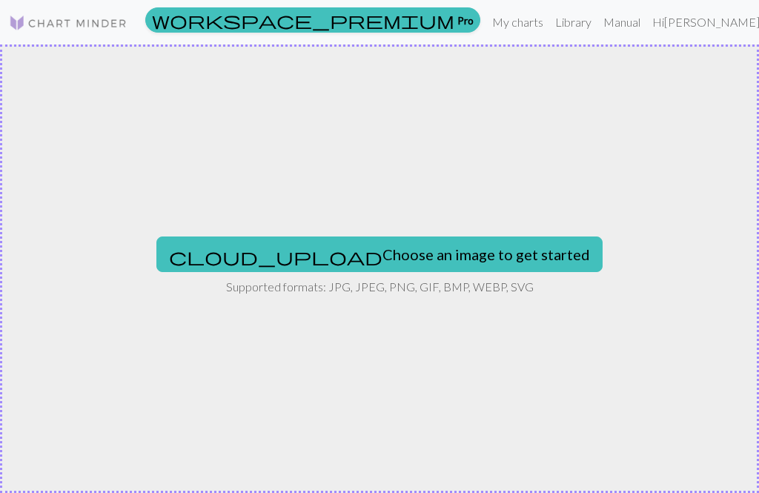
click at [271, 256] on span "cloud_upload" at bounding box center [276, 256] width 214 height 21
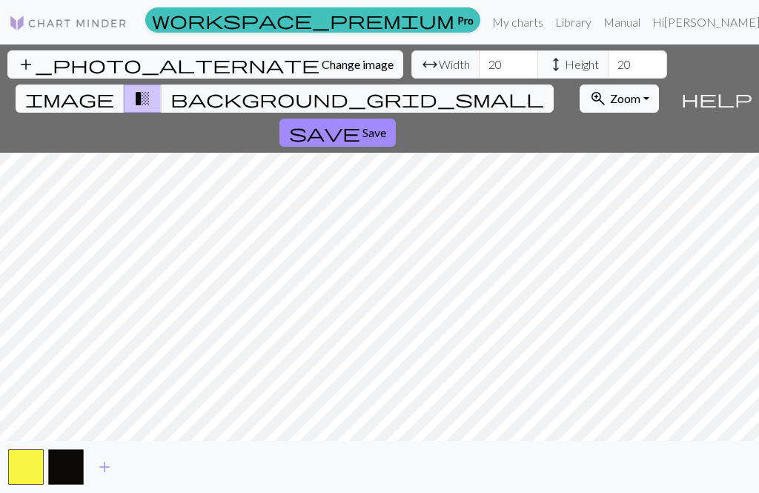
click at [151, 88] on span "transition_fade" at bounding box center [142, 98] width 18 height 21
click at [162, 85] on button "transition_fade" at bounding box center [143, 99] width 38 height 28
click at [518, 88] on span "background_grid_small" at bounding box center [358, 98] width 374 height 21
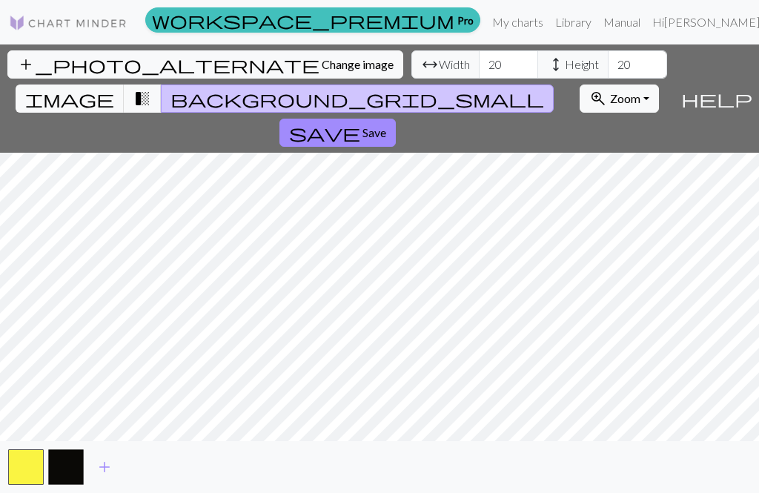
click at [514, 88] on span "background_grid_small" at bounding box center [358, 98] width 374 height 21
click at [162, 85] on button "transition_fade" at bounding box center [143, 99] width 38 height 28
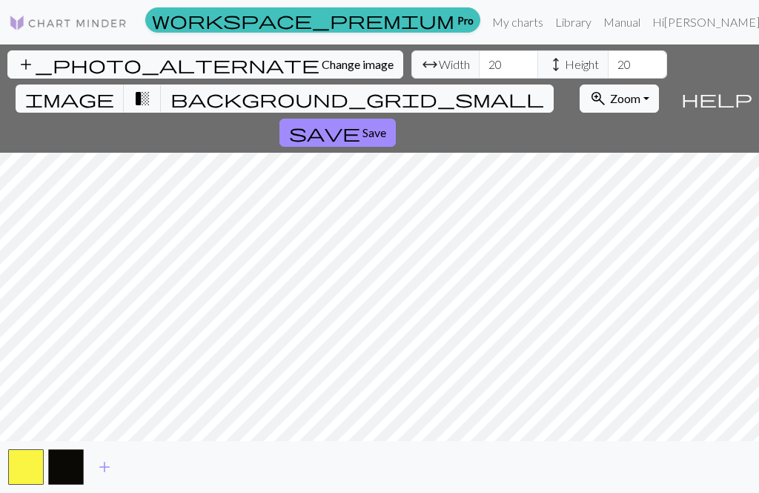
click at [518, 88] on span "background_grid_small" at bounding box center [358, 98] width 374 height 21
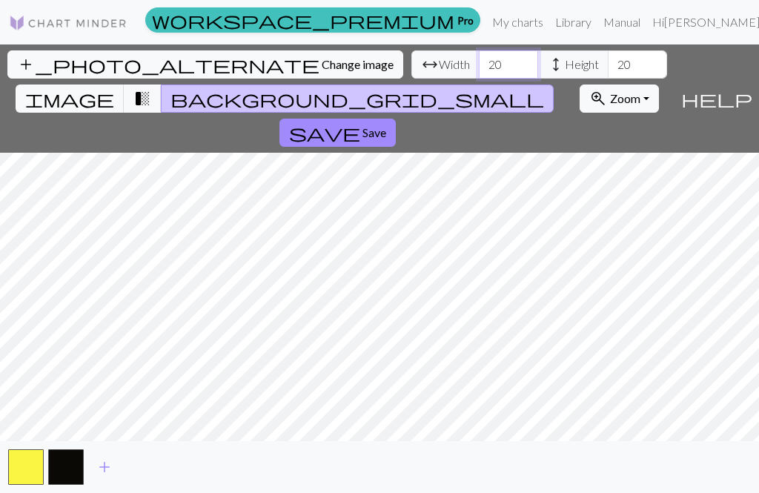
click at [479, 73] on input "20" at bounding box center [508, 64] width 59 height 28
type input "2"
type input "10"
click at [608, 68] on input "20" at bounding box center [637, 64] width 59 height 28
type input "2"
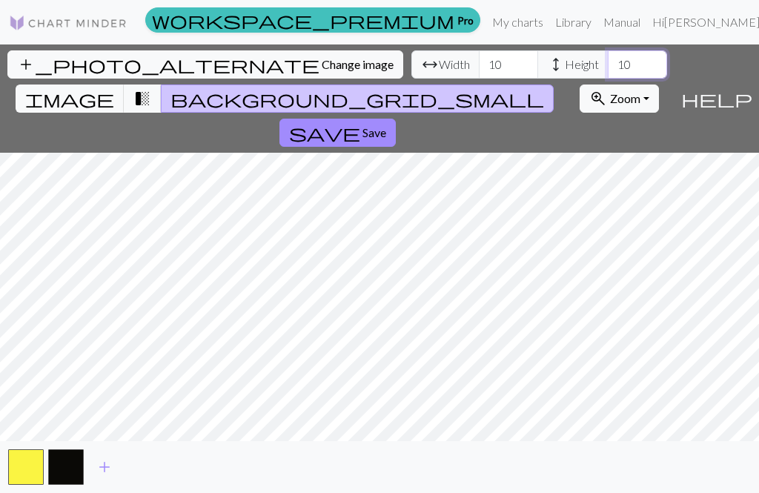
type input "10"
click at [151, 88] on span "transition_fade" at bounding box center [142, 98] width 18 height 21
